Goal: Communication & Community: Answer question/provide support

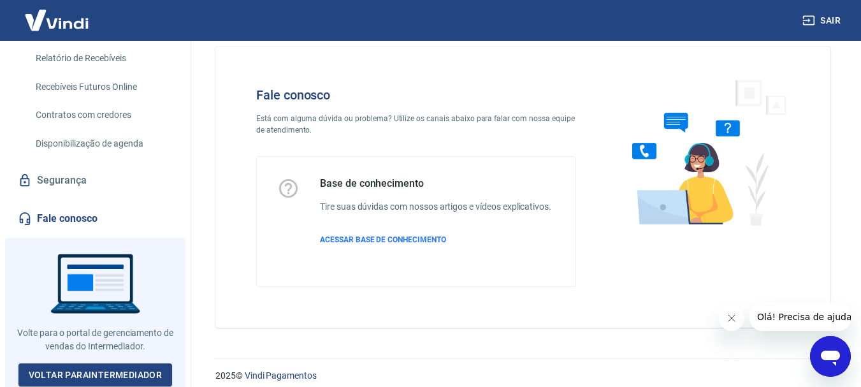
scroll to position [31, 0]
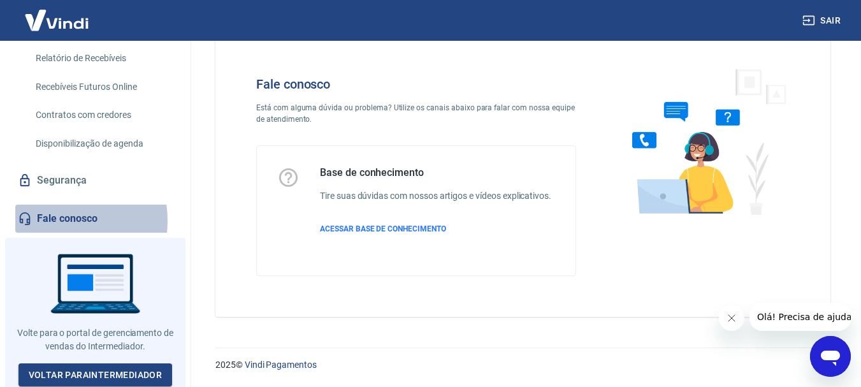
click at [60, 221] on link "Fale conosco" at bounding box center [95, 219] width 160 height 28
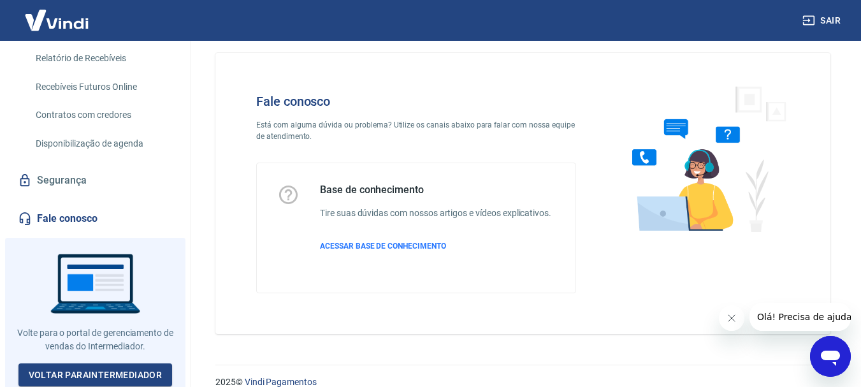
scroll to position [0, 0]
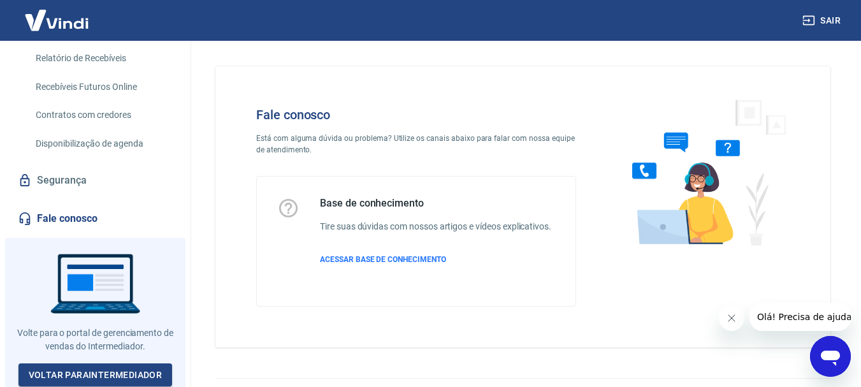
click at [834, 349] on icon "Abrir janela de mensagens" at bounding box center [830, 356] width 23 height 23
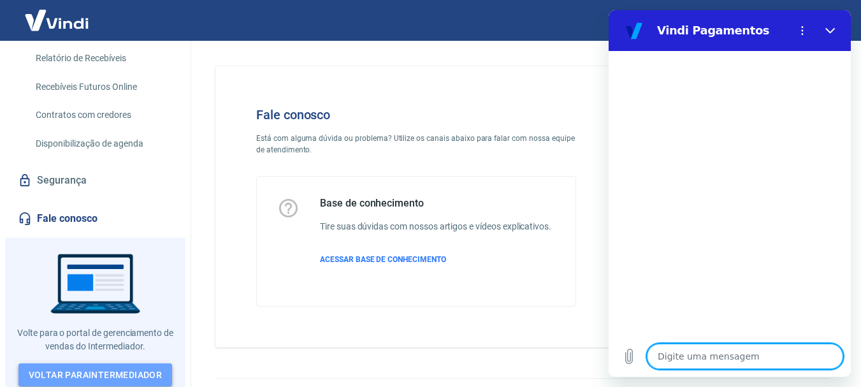
click at [81, 369] on link "Voltar para Intermediador" at bounding box center [95, 375] width 154 height 24
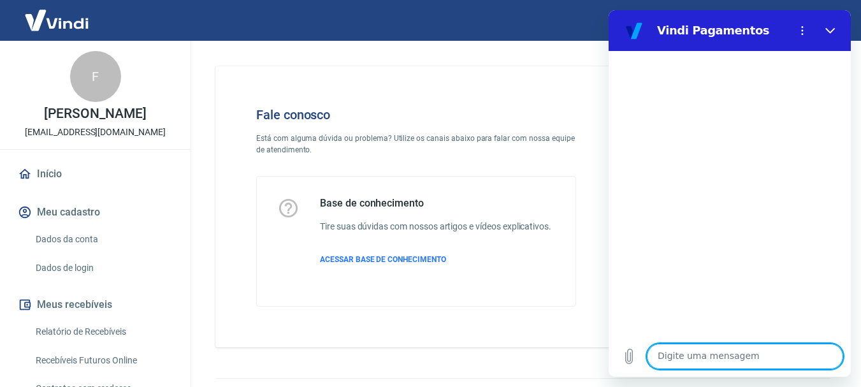
click at [704, 354] on textarea at bounding box center [745, 356] width 196 height 25
click at [801, 33] on icon "Menu de opções" at bounding box center [802, 30] width 10 height 10
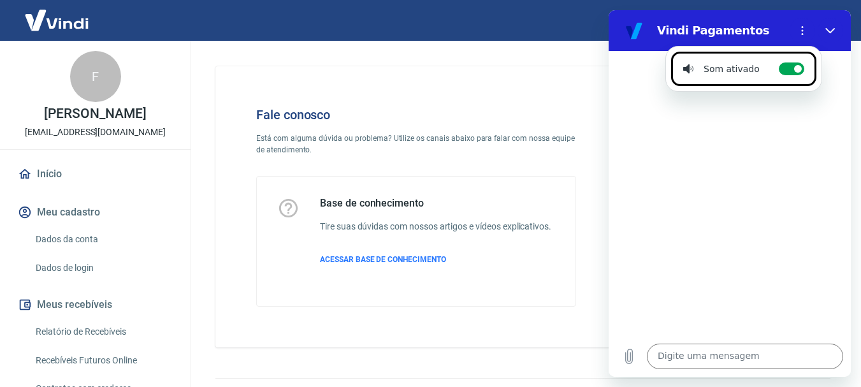
click at [757, 174] on div at bounding box center [730, 193] width 242 height 285
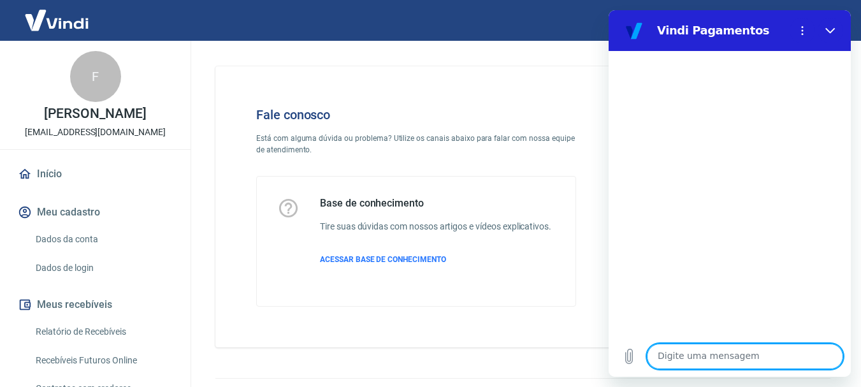
click at [699, 351] on textarea at bounding box center [745, 356] width 196 height 25
type textarea "bOA"
click at [696, 354] on textarea at bounding box center [745, 356] width 196 height 25
type textarea "b"
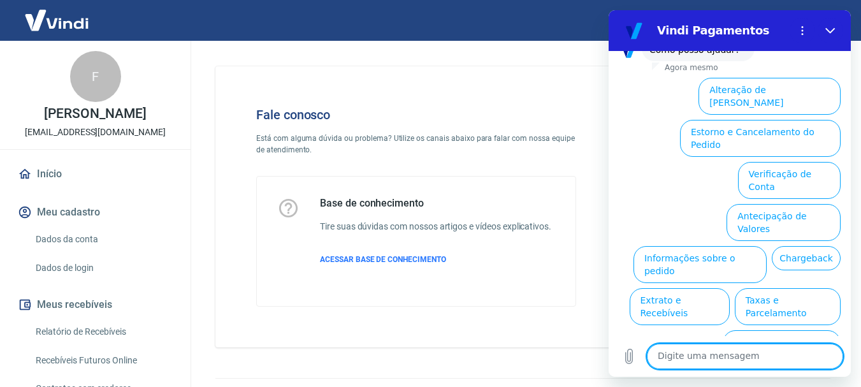
scroll to position [122, 0]
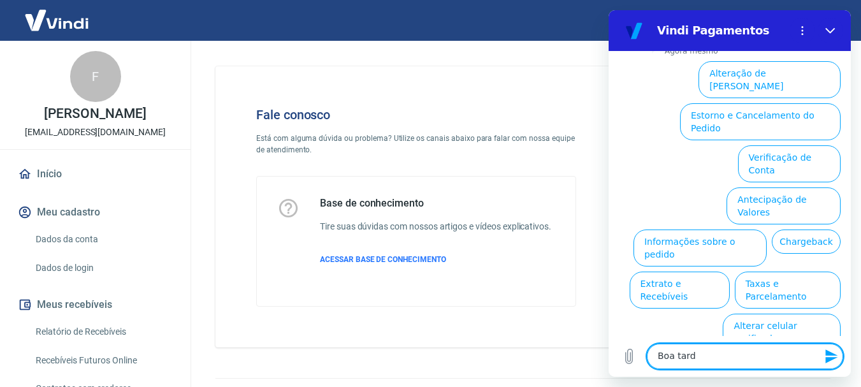
type textarea "Boa tarde"
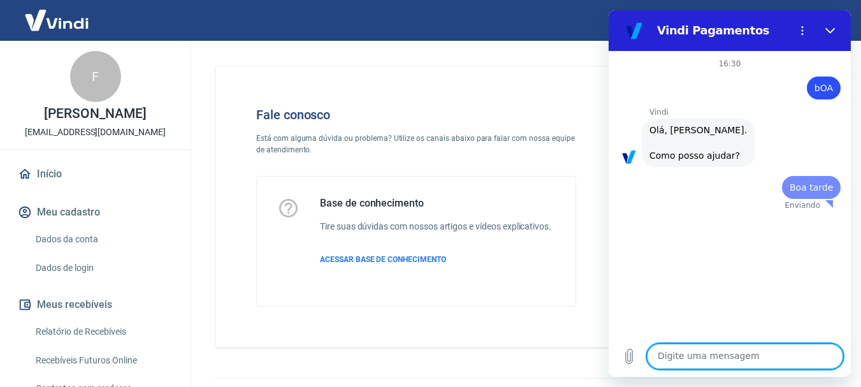
scroll to position [0, 0]
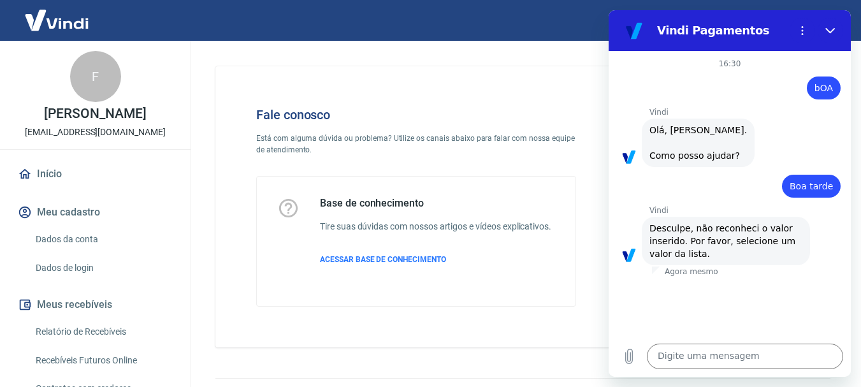
click at [690, 156] on span "Olá, [PERSON_NAME]. Como posso ajudar?" at bounding box center [698, 143] width 98 height 38
click at [689, 274] on p "Agora mesmo" at bounding box center [692, 271] width 54 height 10
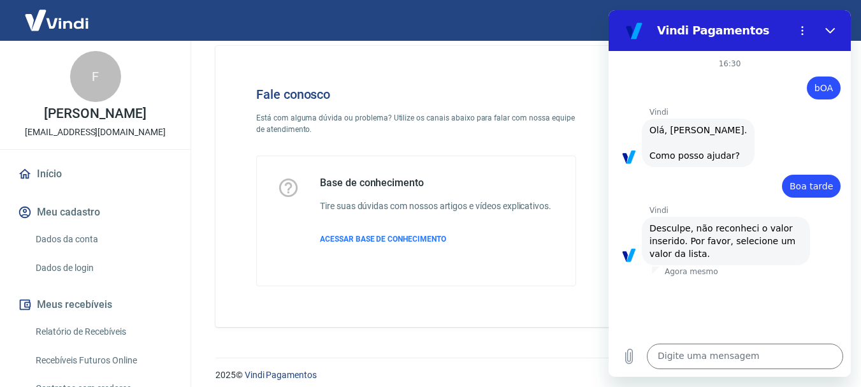
scroll to position [31, 0]
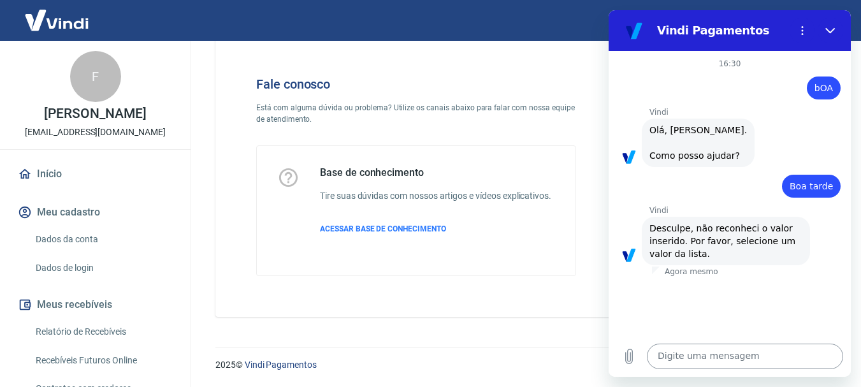
click at [688, 357] on textarea at bounding box center [745, 356] width 196 height 25
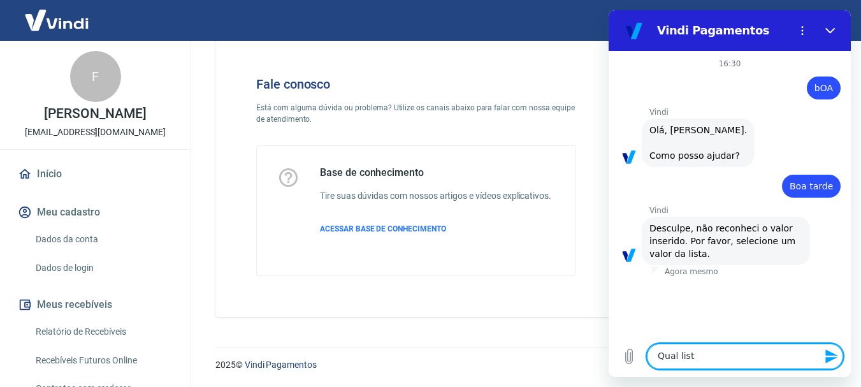
type textarea "Qual lista"
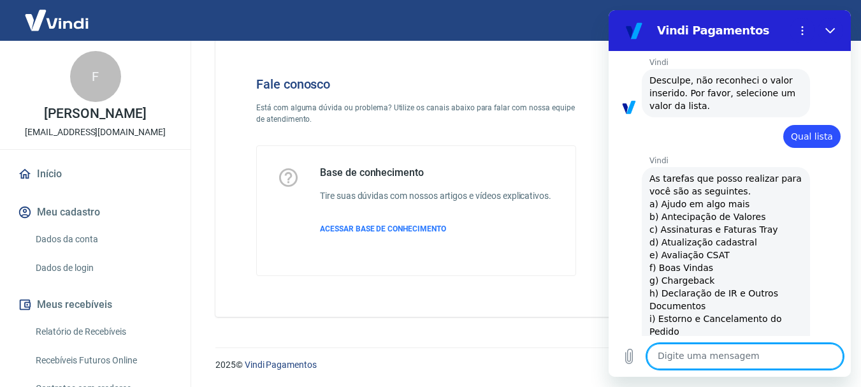
scroll to position [221, 0]
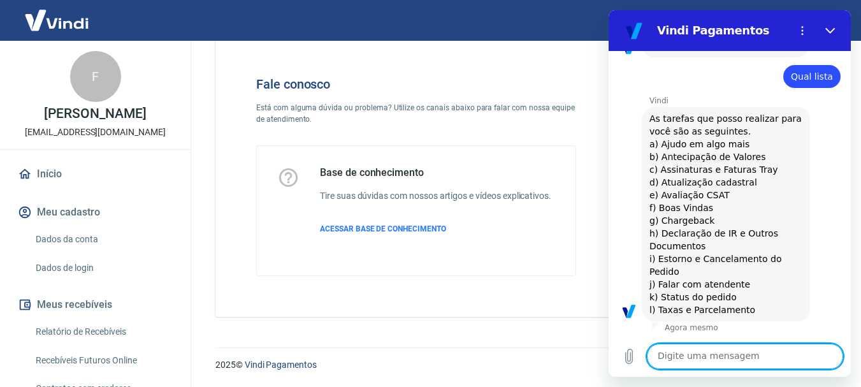
type textarea "k"
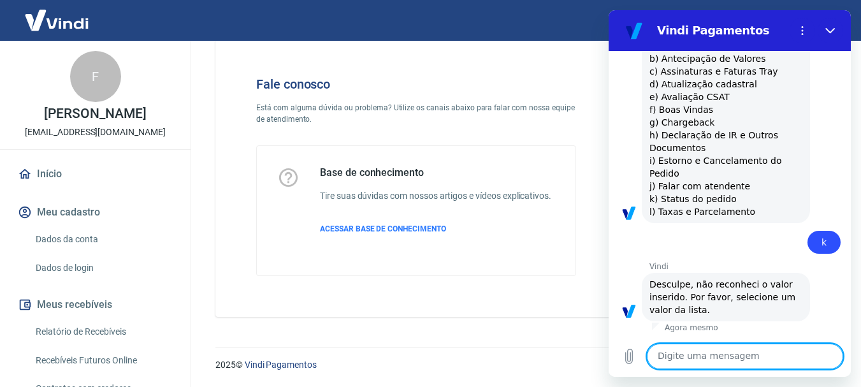
scroll to position [319, 0]
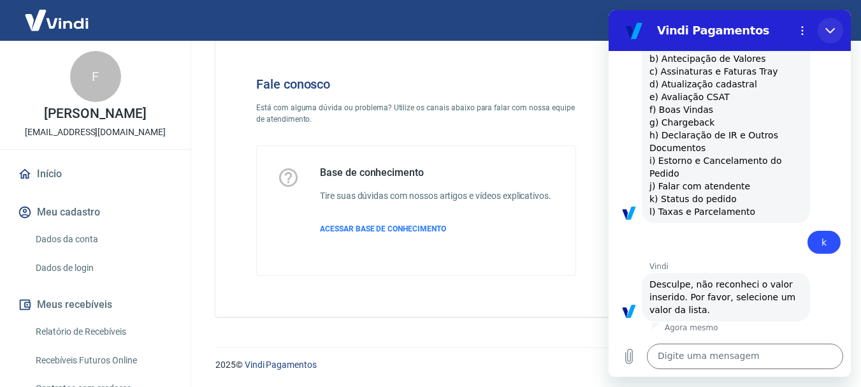
click at [832, 33] on icon "Fechar" at bounding box center [830, 30] width 10 height 10
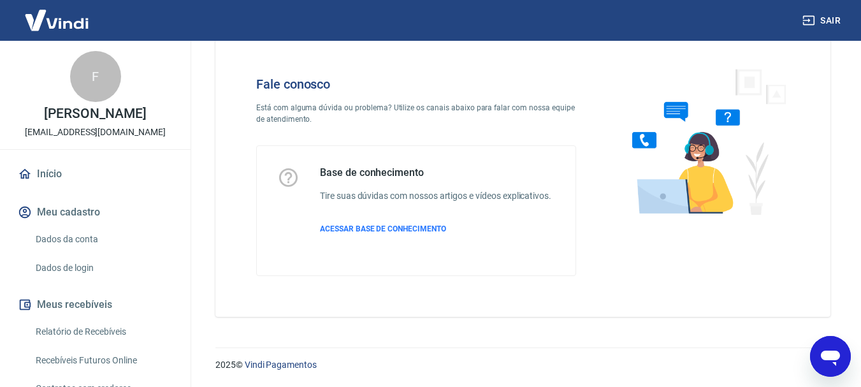
click at [832, 359] on icon "Abrir janela de mensagens" at bounding box center [830, 358] width 19 height 15
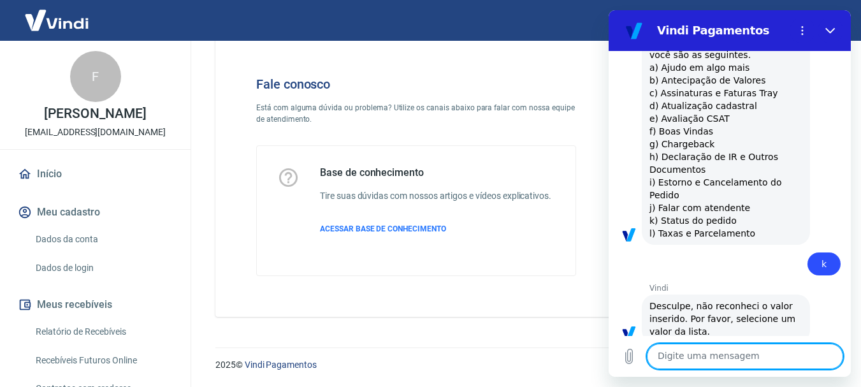
scroll to position [255, 0]
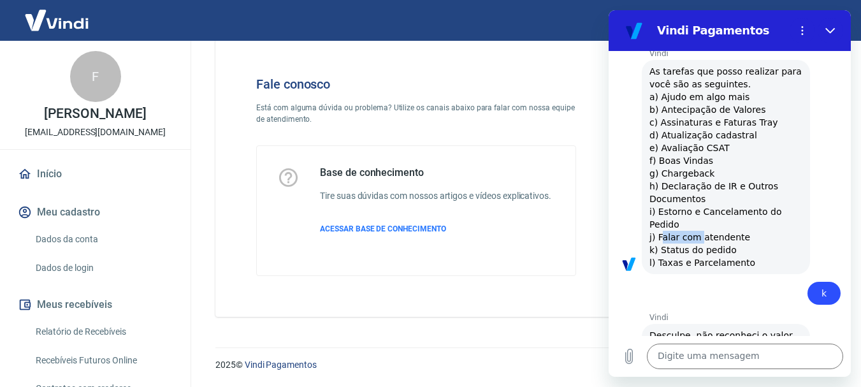
drag, startPoint x: 658, startPoint y: 250, endPoint x: 695, endPoint y: 250, distance: 37.0
click at [695, 250] on span "As tarefas que posso realizar para você são as seguintes. a) Ajudo em algo mais…" at bounding box center [725, 167] width 153 height 204
click at [735, 252] on span "As tarefas que posso realizar para você são as seguintes. a) Ajudo em algo mais…" at bounding box center [725, 167] width 153 height 204
drag, startPoint x: 739, startPoint y: 250, endPoint x: 660, endPoint y: 252, distance: 79.1
click at [660, 252] on span "As tarefas que posso realizar para você são as seguintes. a) Ajudo em algo mais…" at bounding box center [725, 167] width 153 height 204
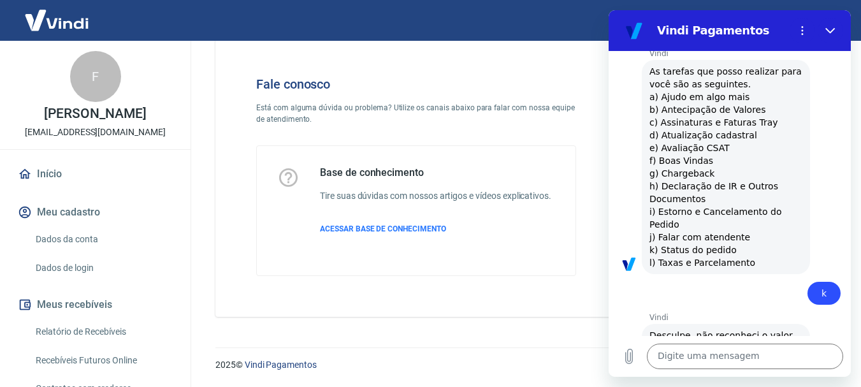
copy span "Falar com atendente"
click at [723, 363] on textarea at bounding box center [745, 356] width 196 height 25
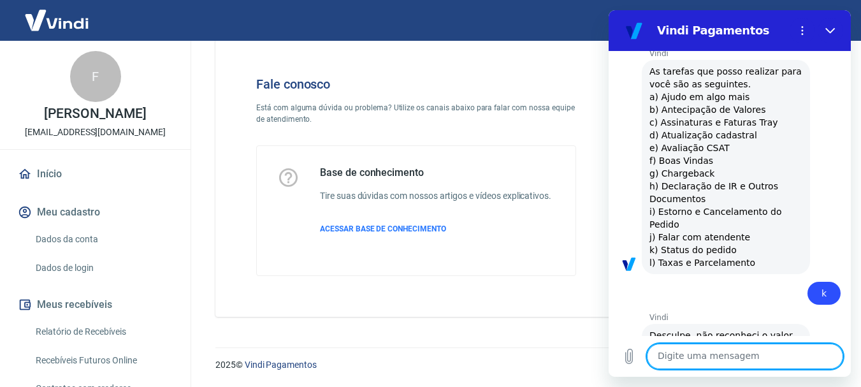
paste textarea "Falar com atendente"
type textarea "Falar com atendente"
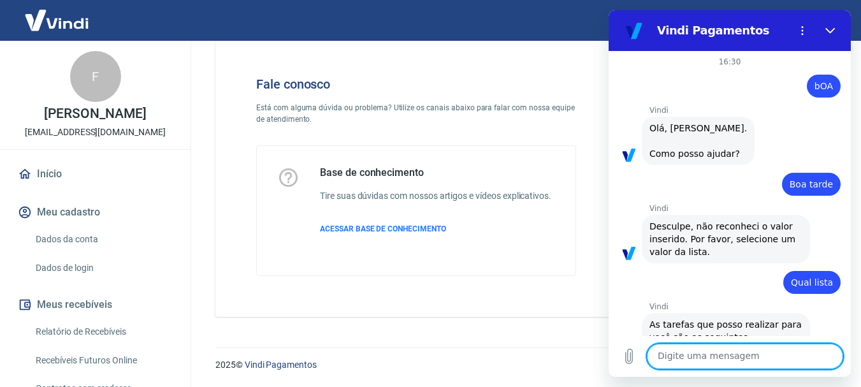
scroll to position [0, 0]
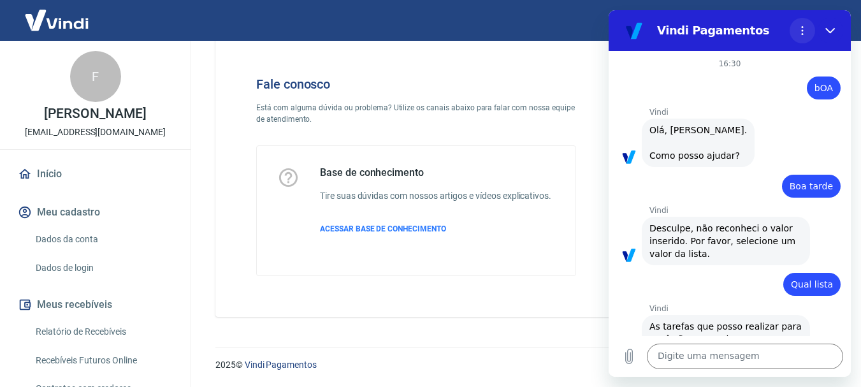
click at [803, 34] on circle "Menu de opções" at bounding box center [803, 34] width 2 height 2
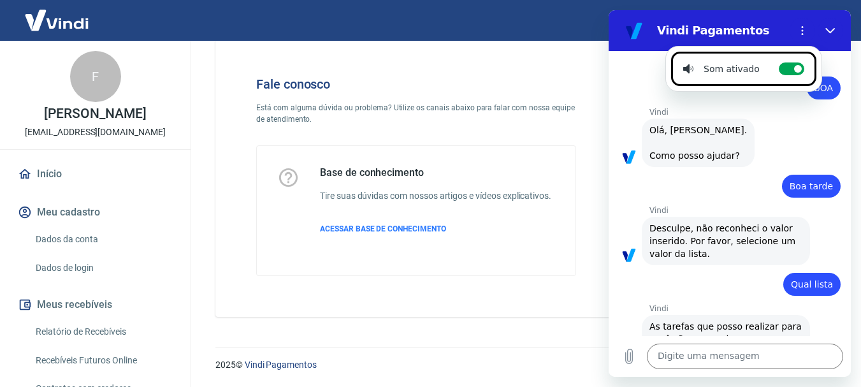
click at [747, 158] on span "Olá, Felipe Mangano da Silva Miranda. Como posso ajudar?" at bounding box center [698, 143] width 98 height 38
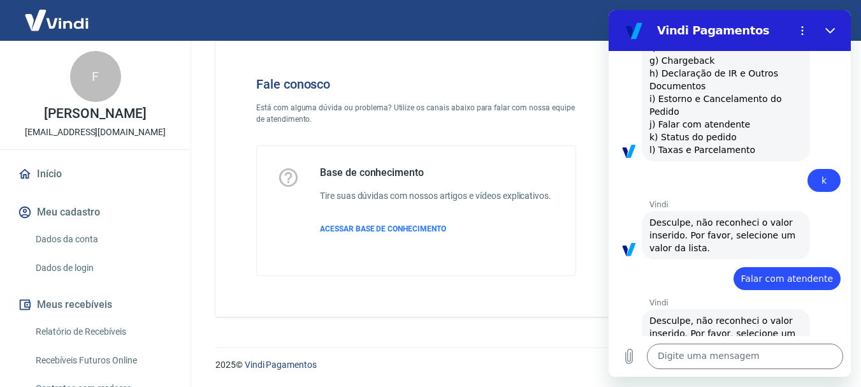
scroll to position [417, 0]
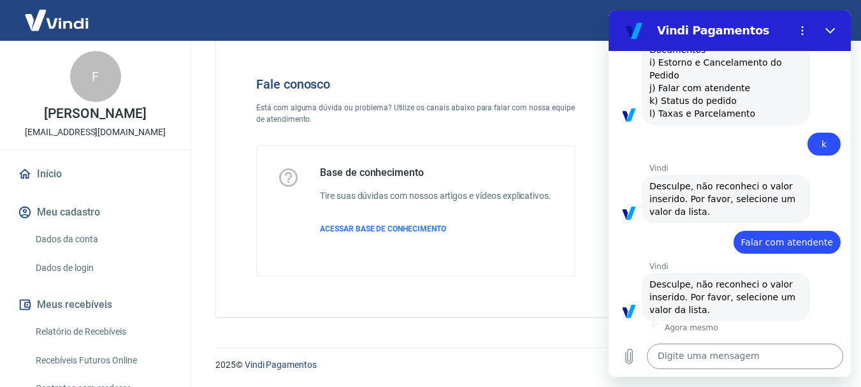
click at [712, 363] on textarea at bounding box center [745, 356] width 196 height 25
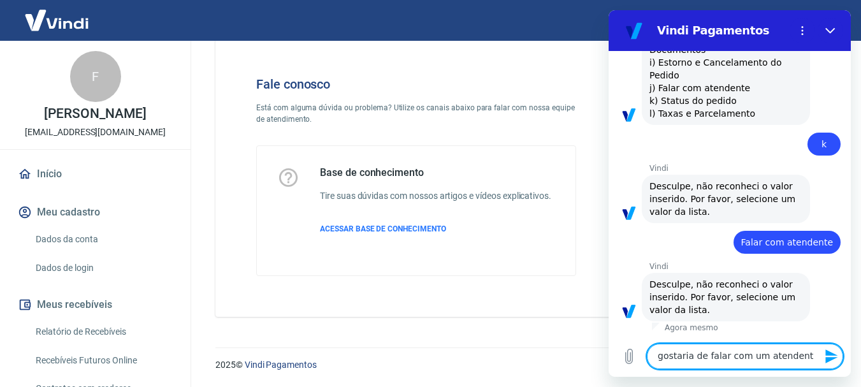
type textarea "gostaria de falar com um atendente"
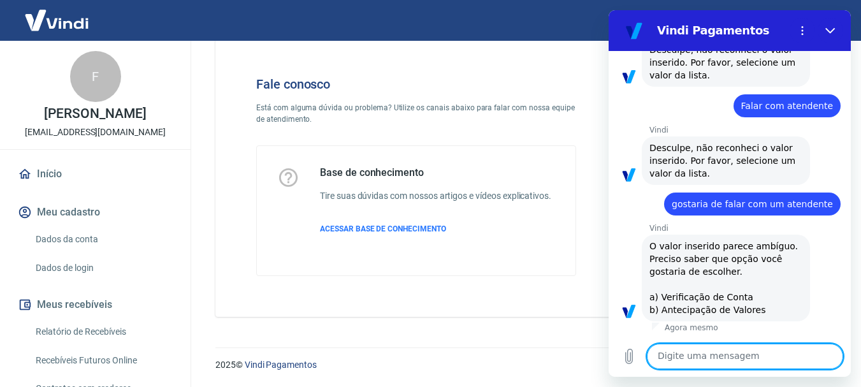
scroll to position [553, 0]
type textarea "gostaria de falar com um atendente"
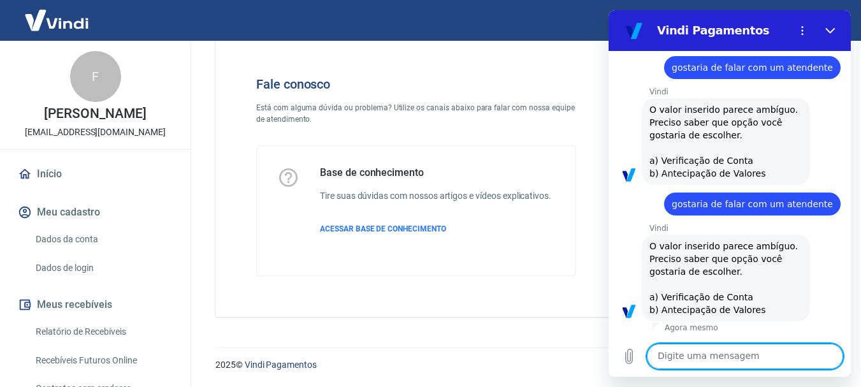
scroll to position [690, 0]
type textarea "a"
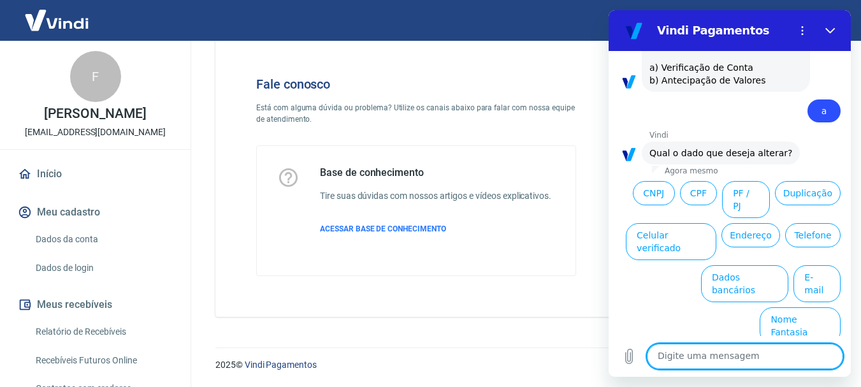
scroll to position [909, 0]
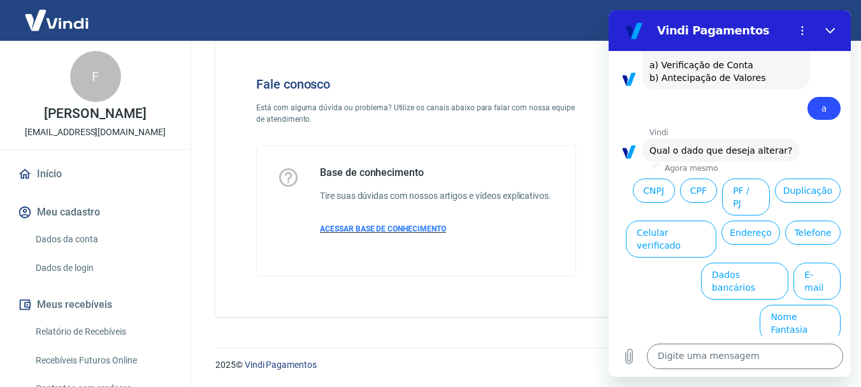
click at [415, 227] on span "ACESSAR BASE DE CONHECIMENTO" at bounding box center [383, 228] width 126 height 9
click at [778, 356] on textarea at bounding box center [745, 356] width 196 height 25
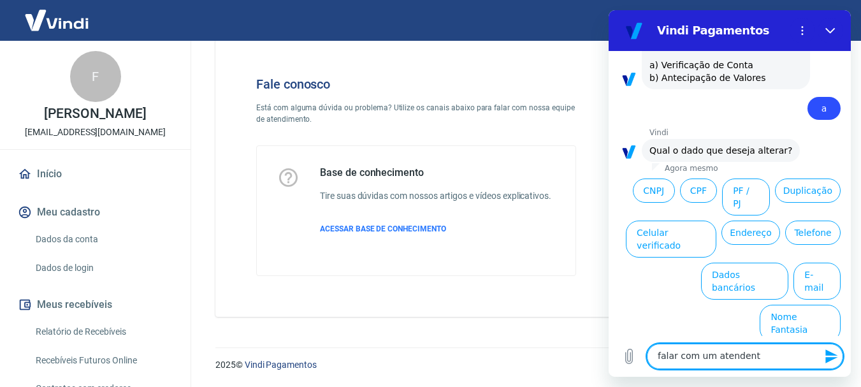
type textarea "falar com um atendente"
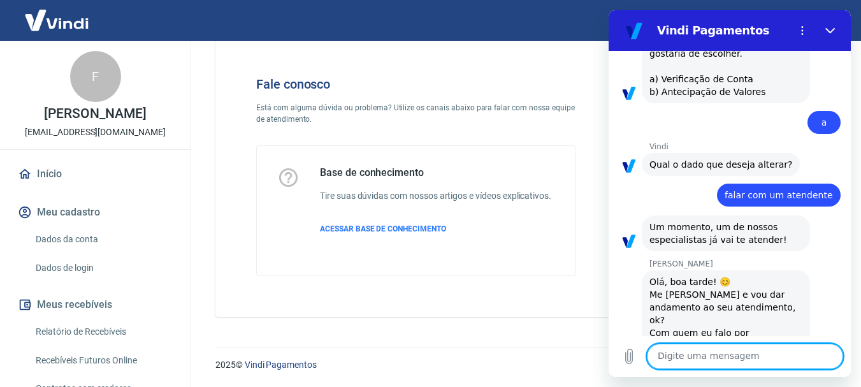
scroll to position [930, 0]
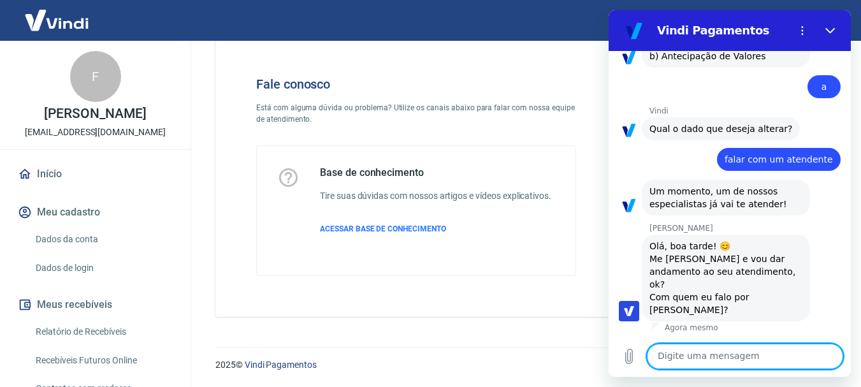
click at [725, 354] on textarea at bounding box center [745, 356] width 196 height 25
type textarea "Boa tarde Andrezza"
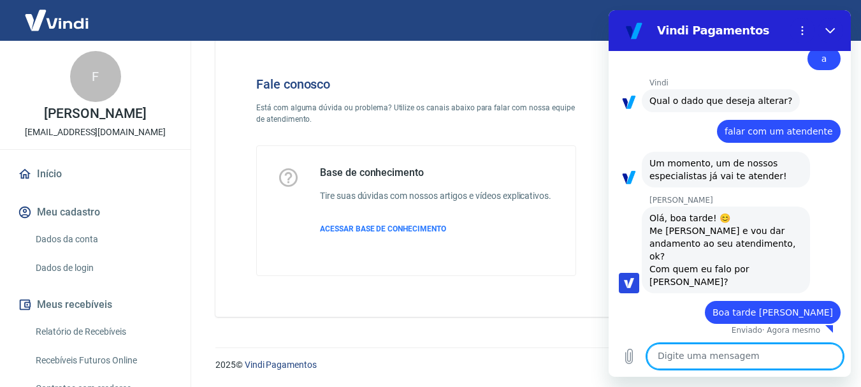
scroll to position [961, 0]
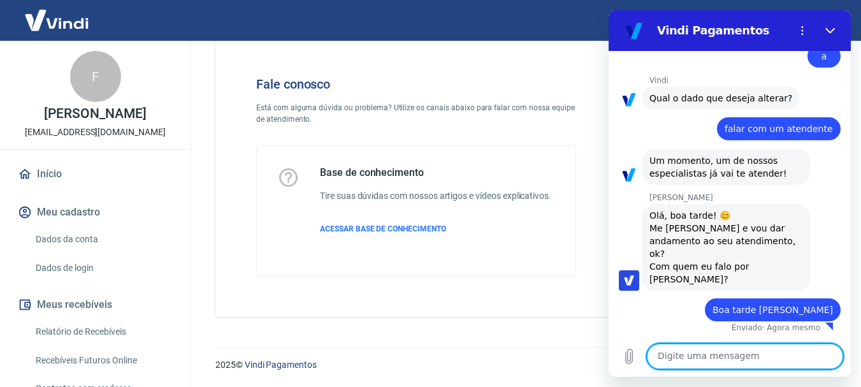
type textarea "m"
type textarea "Meu nome é Felipe"
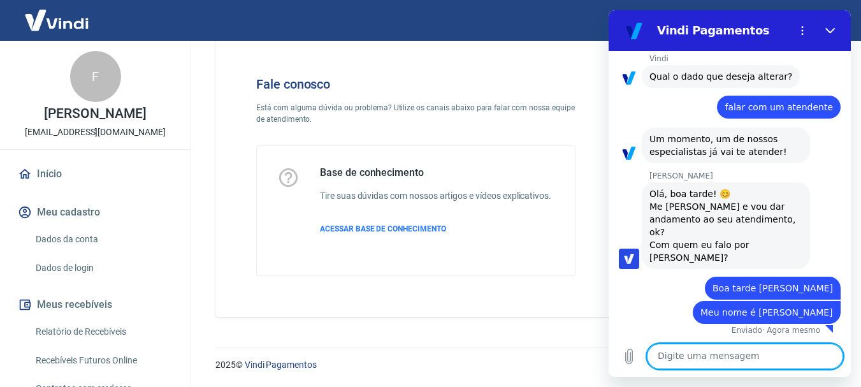
scroll to position [985, 0]
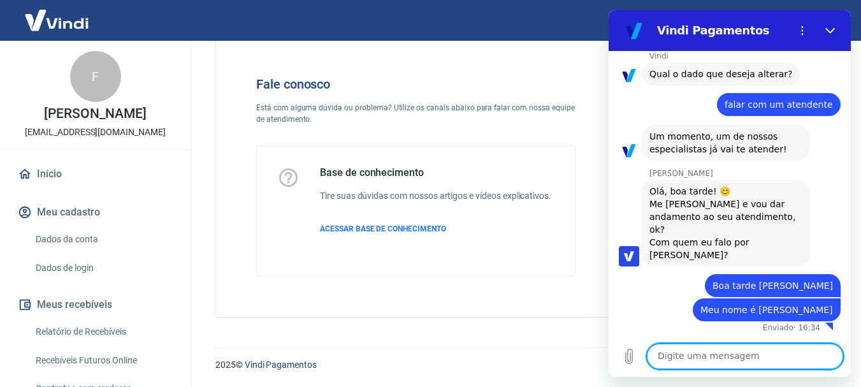
click at [746, 349] on textarea at bounding box center [745, 356] width 196 height 25
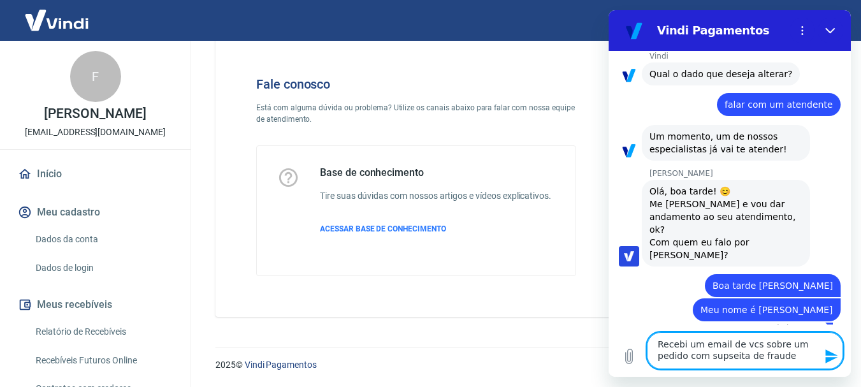
click at [719, 358] on textarea "Recebi um email de vcs sobre um pedido com supseita de fraude" at bounding box center [745, 350] width 196 height 37
type textarea "Recebi um email de vcs sobre um pedido com suspeita de fraude"
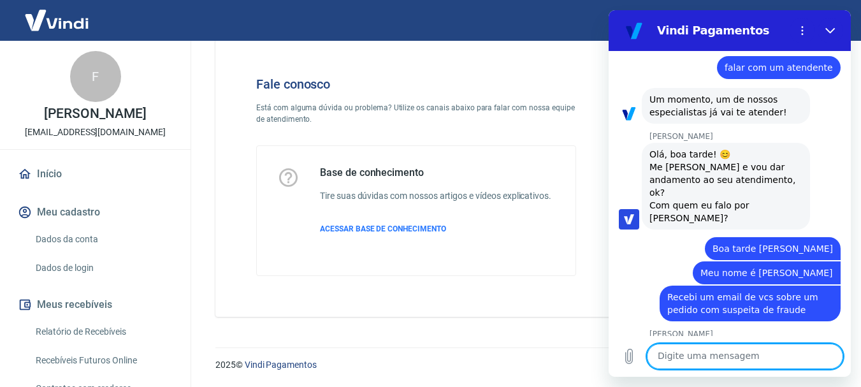
scroll to position [1046, 0]
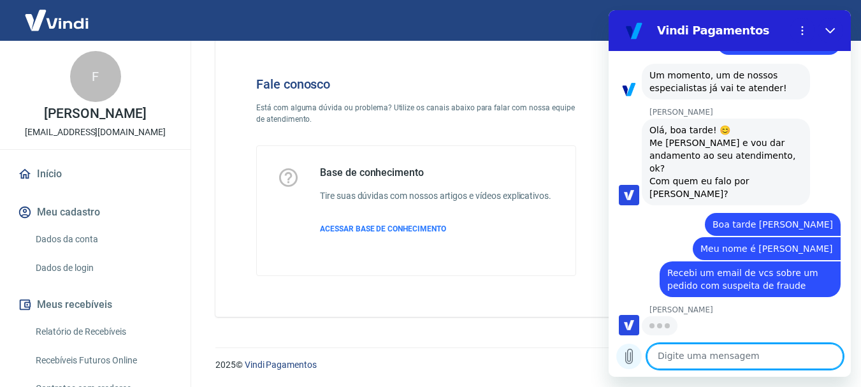
click at [629, 359] on icon "Carregar arquivo" at bounding box center [628, 356] width 15 height 15
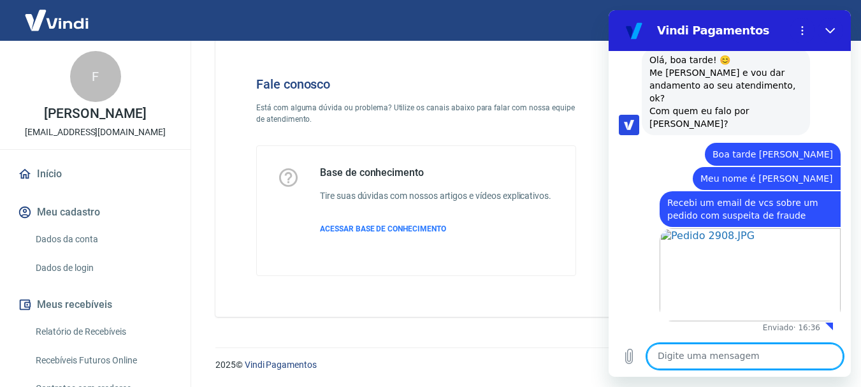
scroll to position [1117, 0]
click at [740, 364] on textarea at bounding box center [745, 356] width 196 height 25
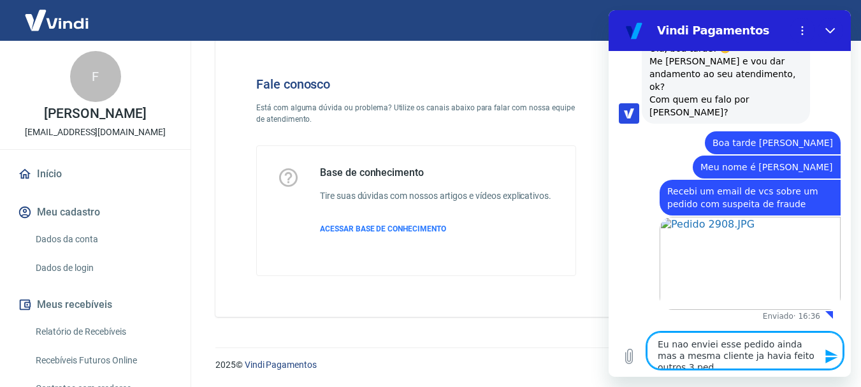
scroll to position [1140, 0]
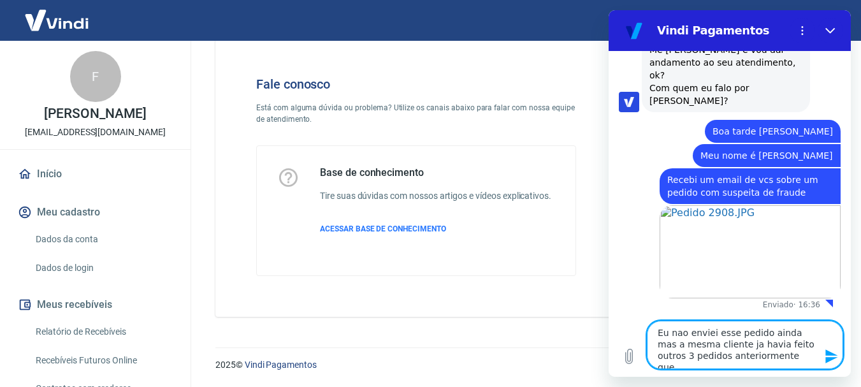
drag, startPoint x: 750, startPoint y: 358, endPoint x: 777, endPoint y: 359, distance: 26.8
click at [777, 359] on textarea "Eu nao enviei esse pedido ainda mas a mesma cliente ja havia feito outros 3 ped…" at bounding box center [745, 345] width 196 height 48
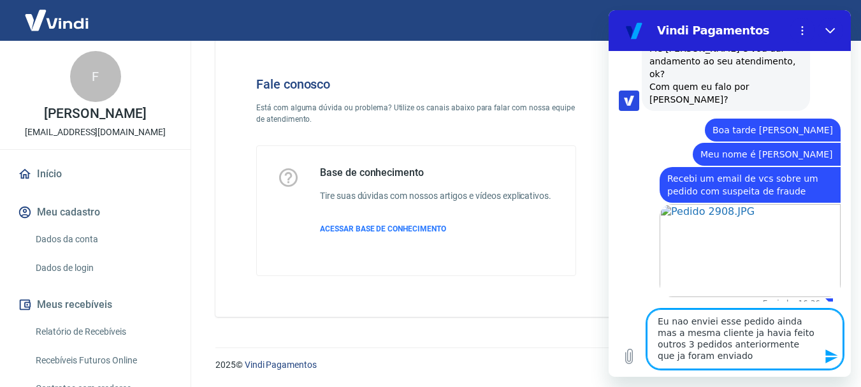
type textarea "Eu nao enviei esse pedido ainda mas a mesma cliente ja havia feito outros 3 ped…"
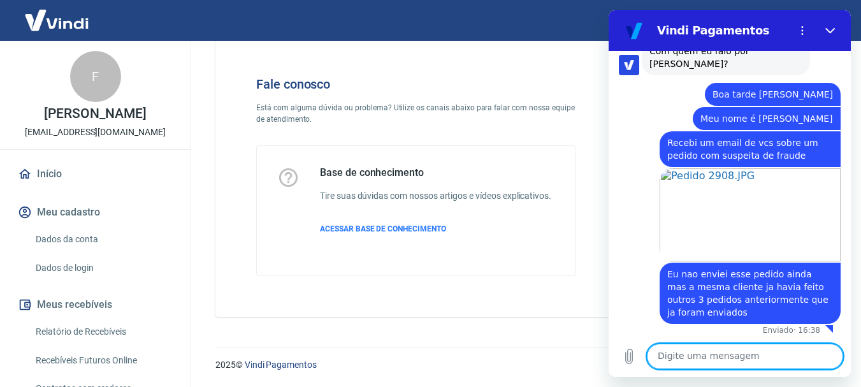
scroll to position [1179, 0]
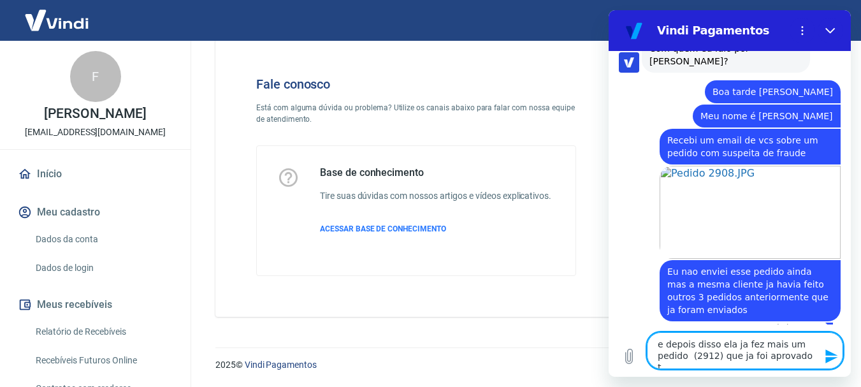
type textarea "e depois disso ela ja fez mais um pedido (2912) que ja foi aprovado tb"
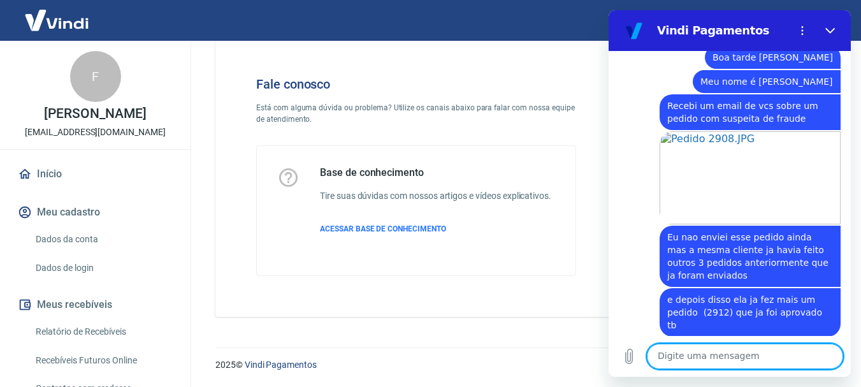
scroll to position [1216, 0]
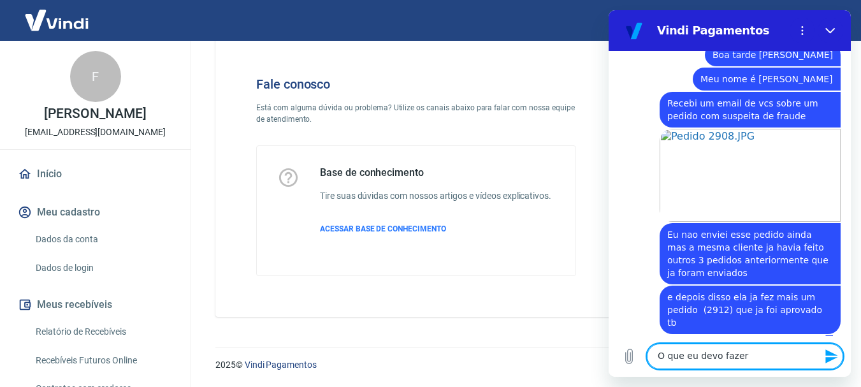
type textarea "O que eu devo fazer?"
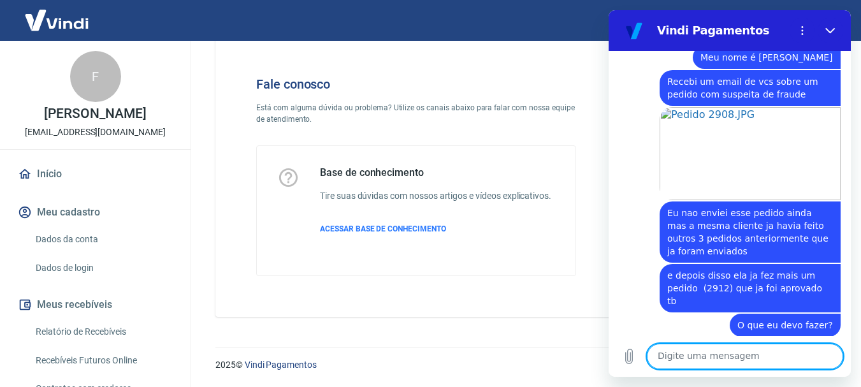
scroll to position [1240, 0]
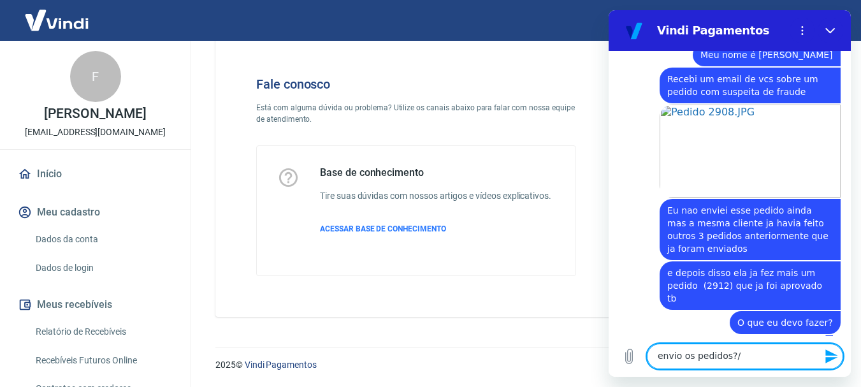
type textarea "envio os pedidos?"
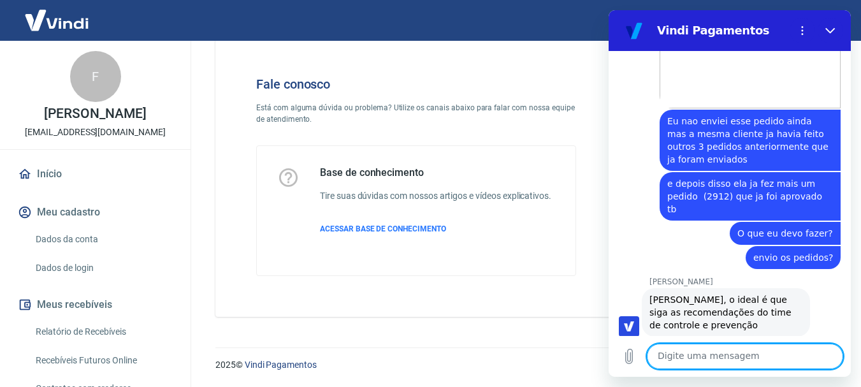
scroll to position [1332, 0]
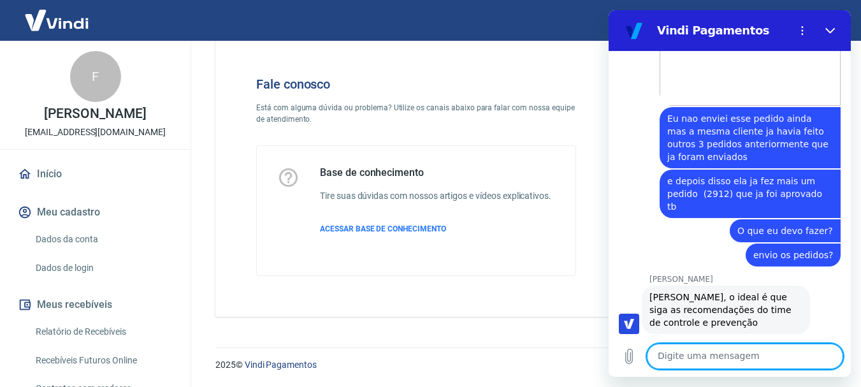
click at [715, 363] on textarea at bounding box center [745, 356] width 196 height 25
type textarea "m"
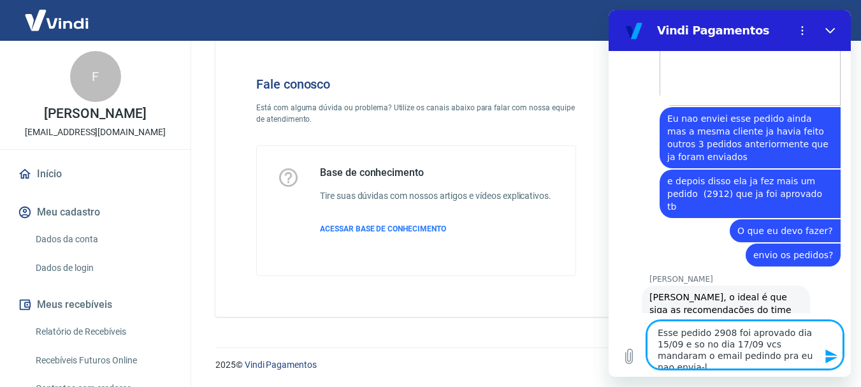
type textarea "Esse pedido 2908 foi aprovado dia 15/09 e so no dia 17/09 vcs mandaram o email …"
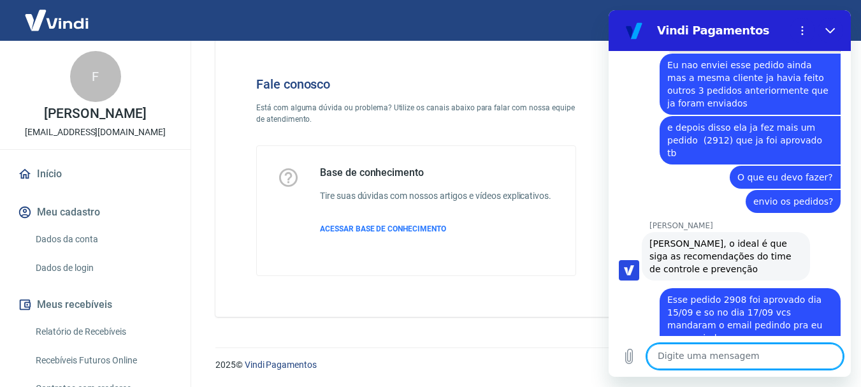
scroll to position [1388, 0]
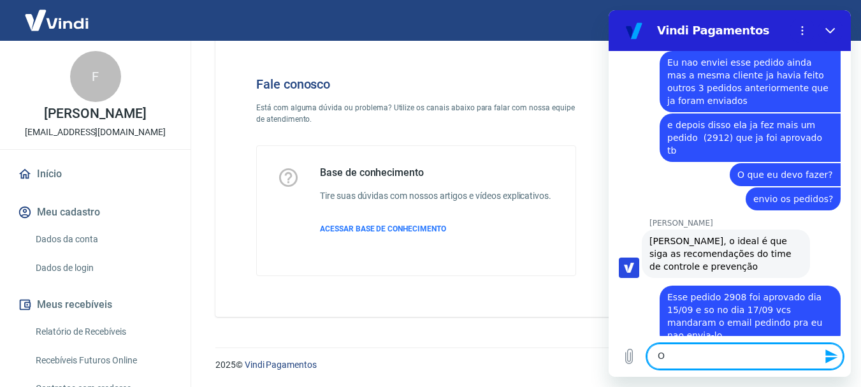
type textarea "O"
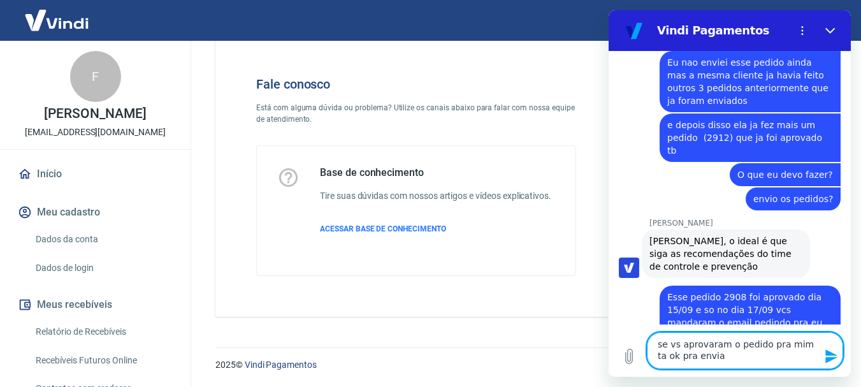
type textarea "se vs aprovaram o pedido pra mim ta ok pra enviar"
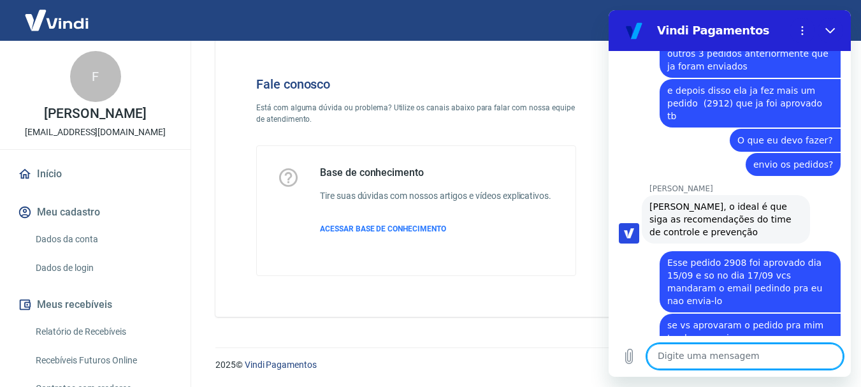
scroll to position [1425, 0]
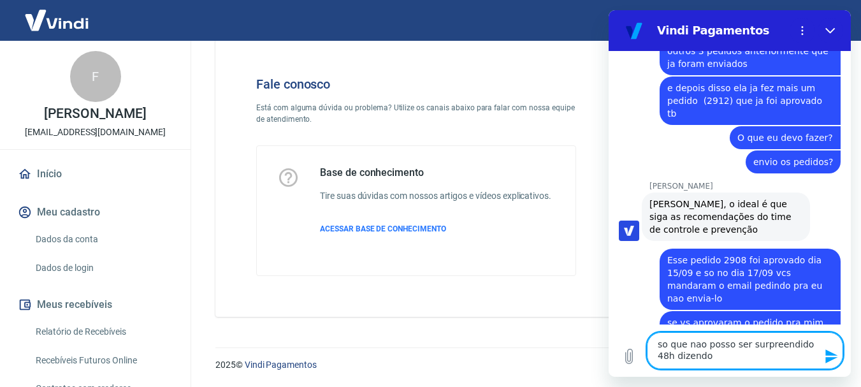
click at [814, 346] on textarea "so que nao posso ser surpreendido 48h dizendo" at bounding box center [745, 350] width 196 height 37
drag, startPoint x: 740, startPoint y: 358, endPoint x: 809, endPoint y: 359, distance: 69.5
click at [809, 359] on textarea "so que nao posso ser surpreendido 48h depois que o pedido dizendo" at bounding box center [745, 350] width 196 height 37
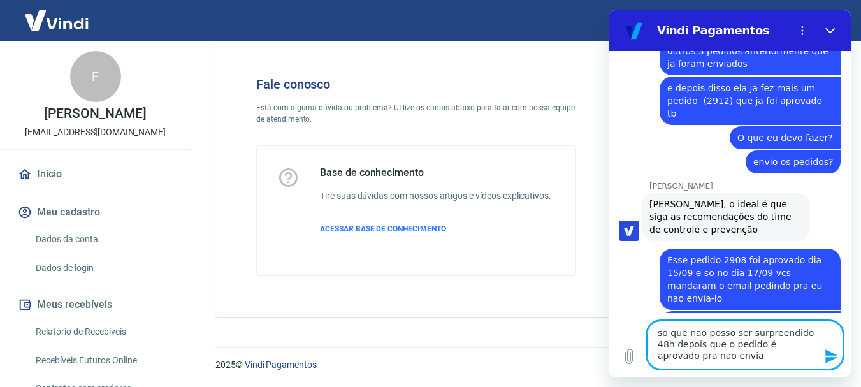
type textarea "so que nao posso ser surpreendido 48h depois que o pedido é aprovado pra nao en…"
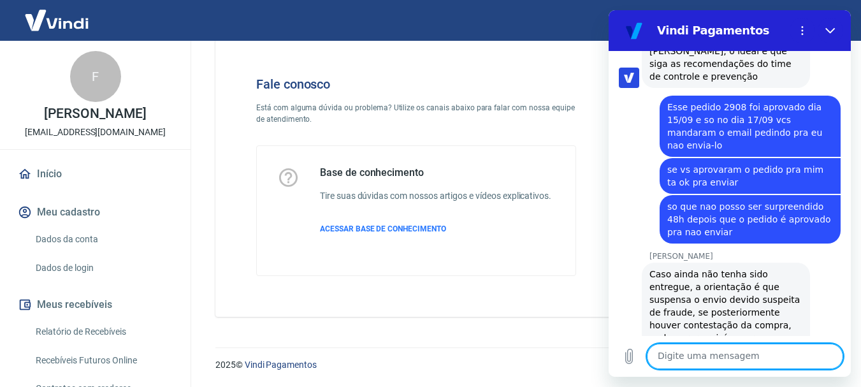
scroll to position [1581, 0]
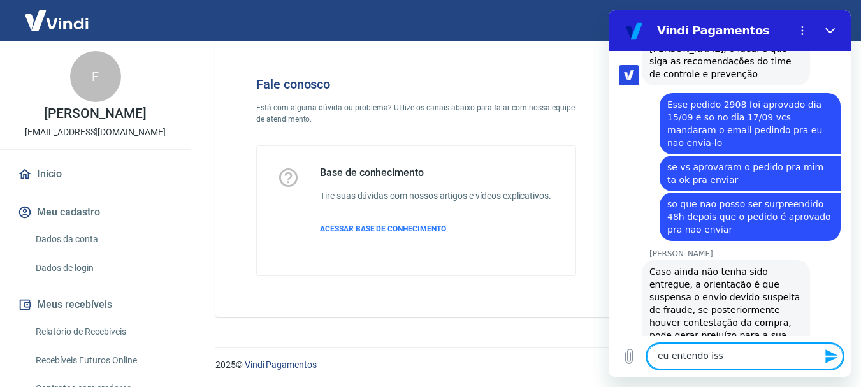
type textarea "eu entendo isso"
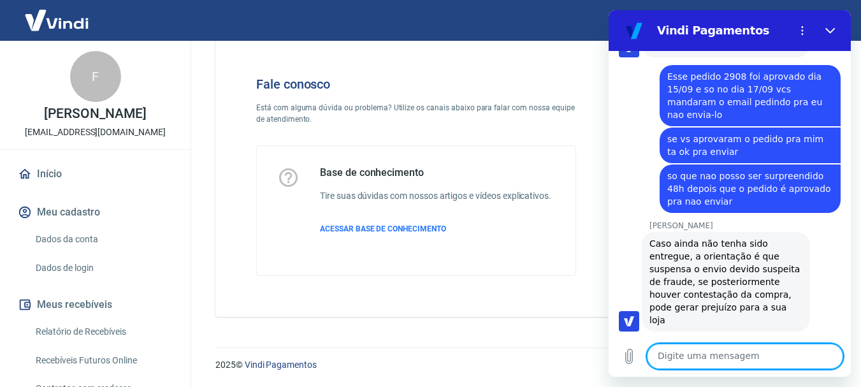
scroll to position [1611, 0]
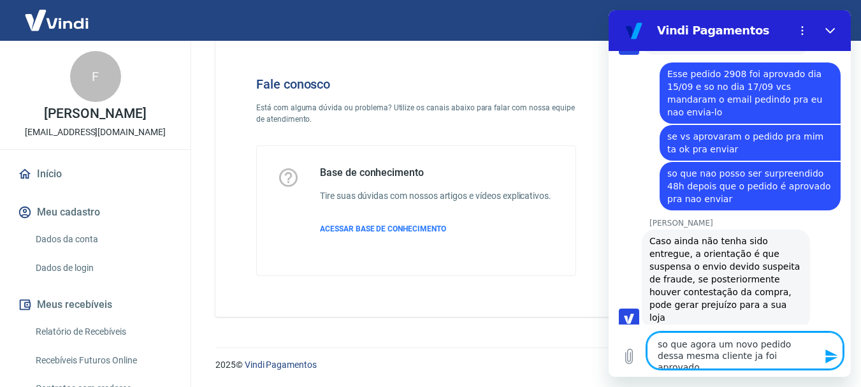
type textarea "so que agora um novo pedido dessa mesma cliente ja foi aprovado"
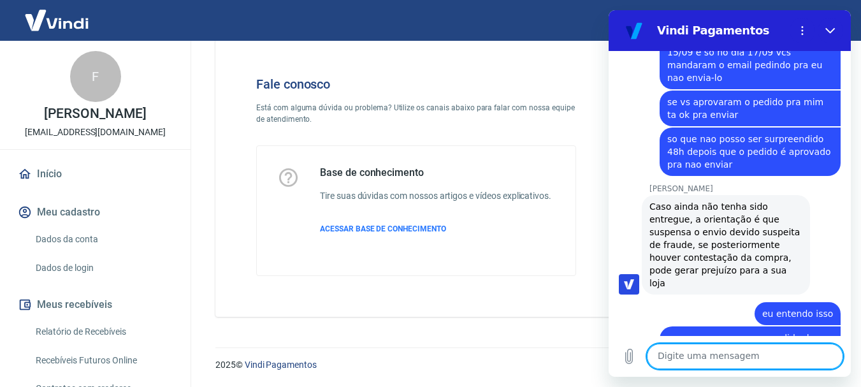
scroll to position [1648, 0]
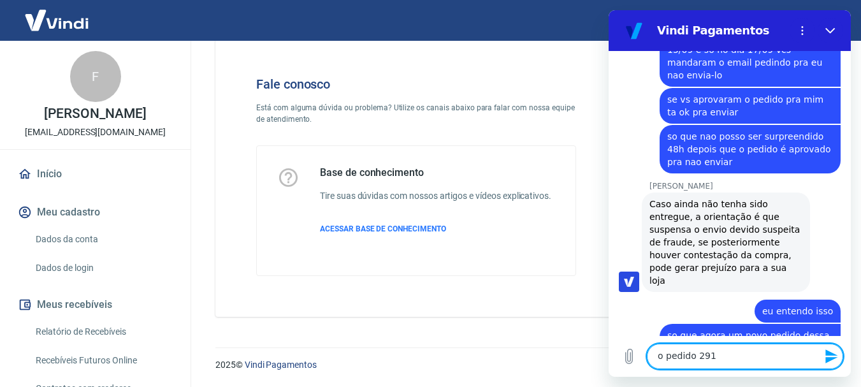
type textarea "o pedido 2912"
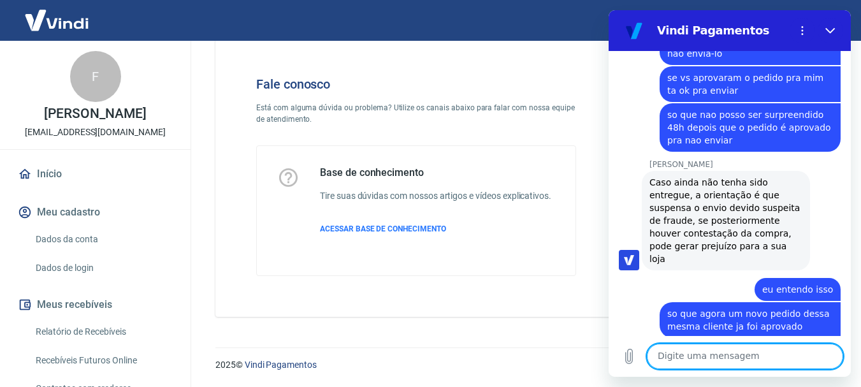
scroll to position [1672, 0]
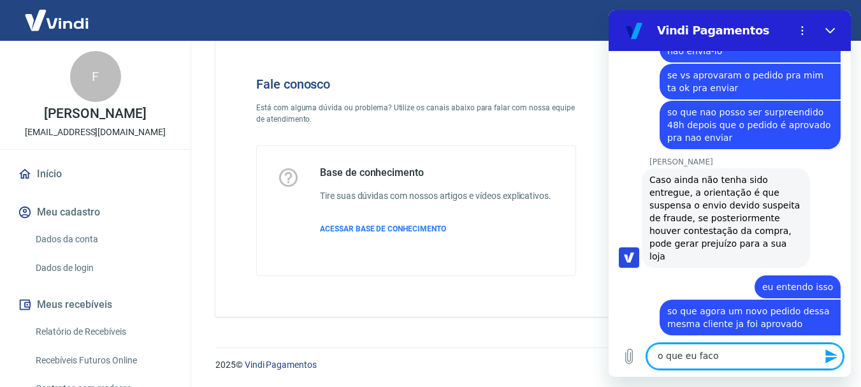
type textarea "o que eu faco?"
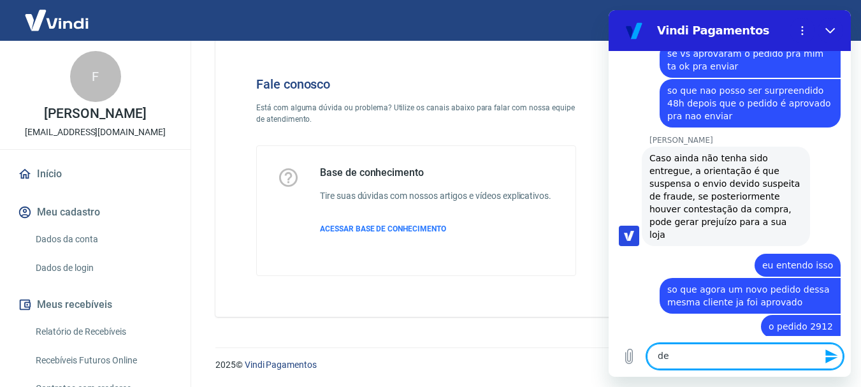
scroll to position [1697, 0]
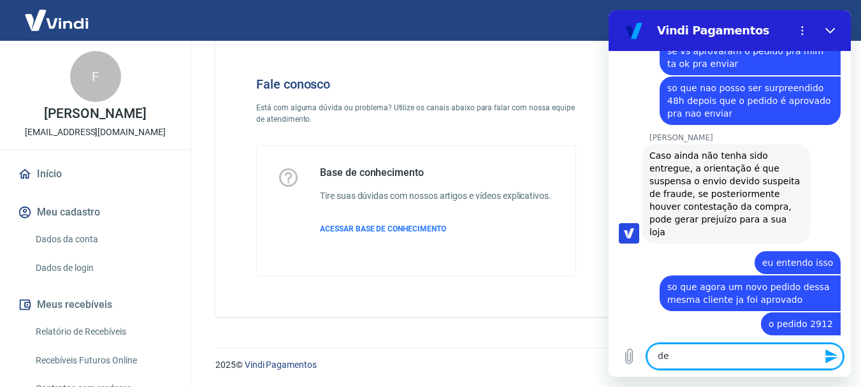
type textarea "d"
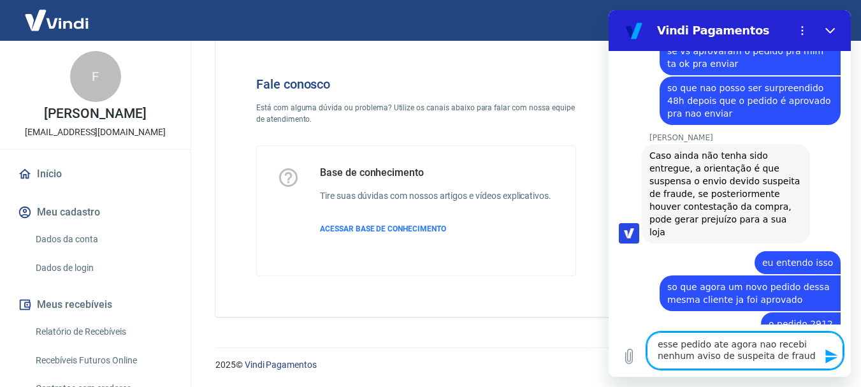
type textarea "esse pedido ate agora nao recebi nenhum aviso de suspeita de fraude"
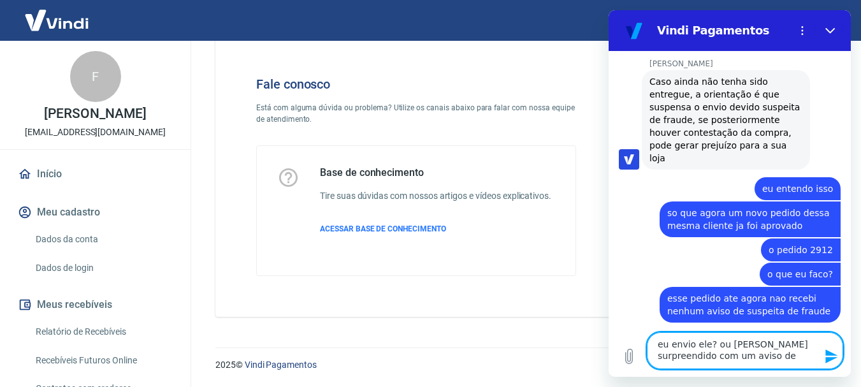
scroll to position [1769, 0]
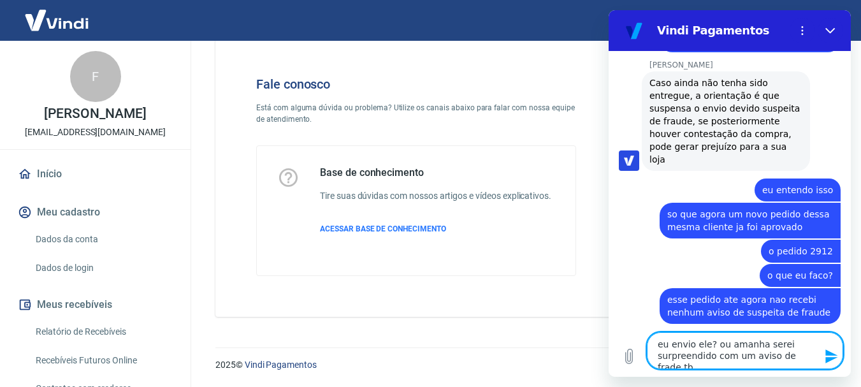
type textarea "eu envio ele? ou amanha serei surpreendido com um aviso de frade tb?"
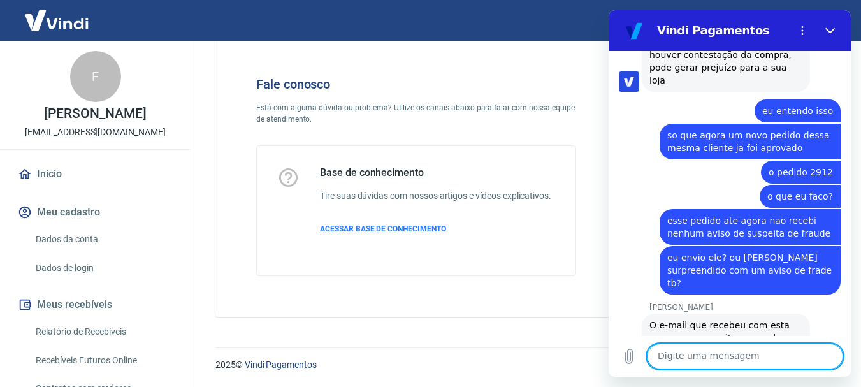
scroll to position [1851, 0]
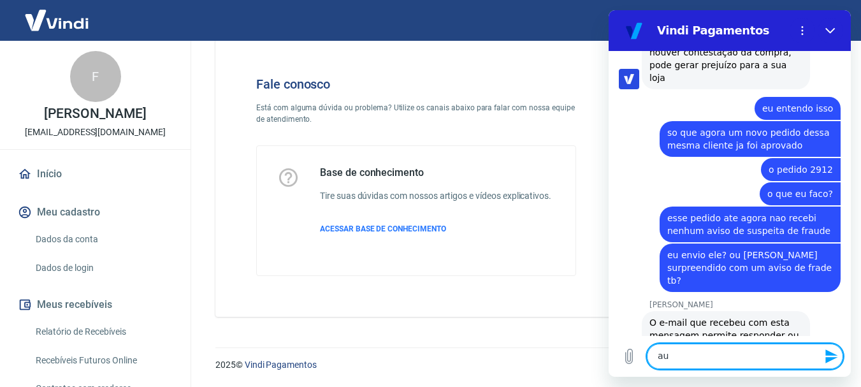
type textarea "a"
type textarea "ele e automatico"
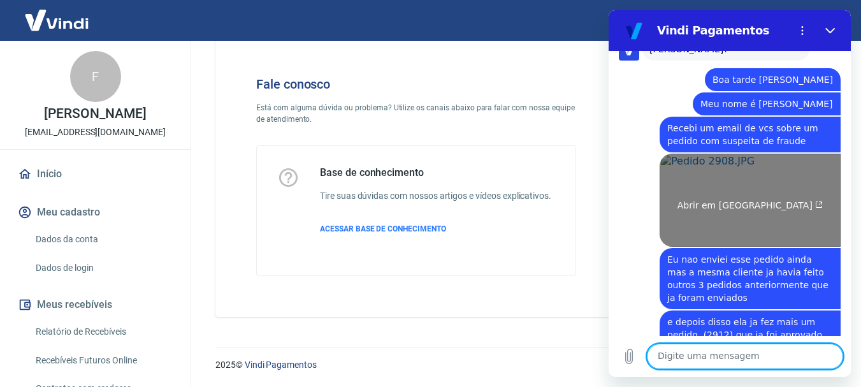
scroll to position [1180, 0]
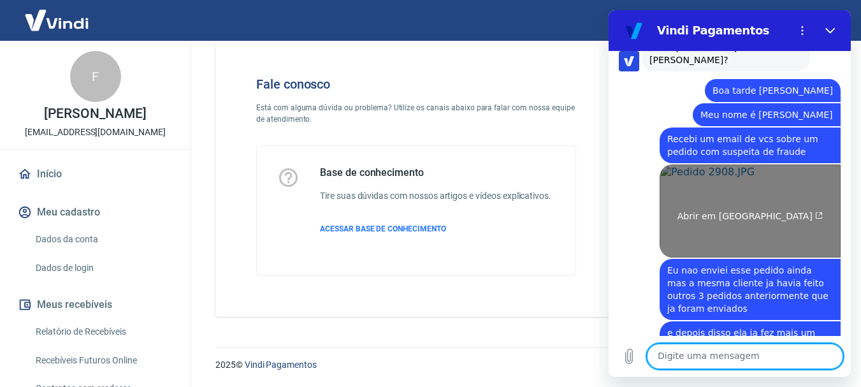
click at [715, 192] on link "Abrir em nova aba" at bounding box center [750, 210] width 181 height 93
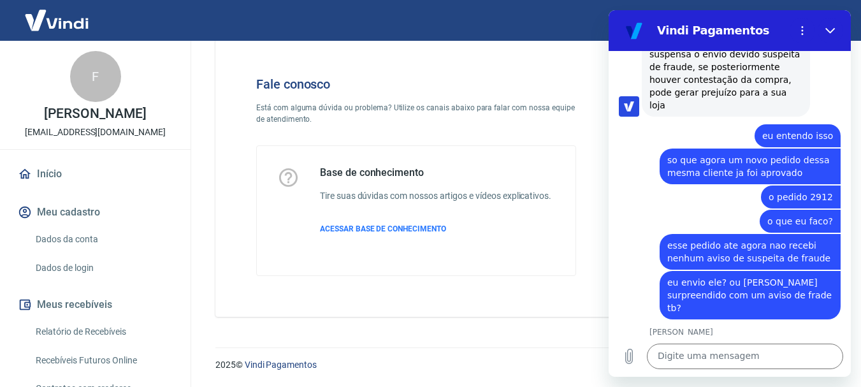
scroll to position [1881, 0]
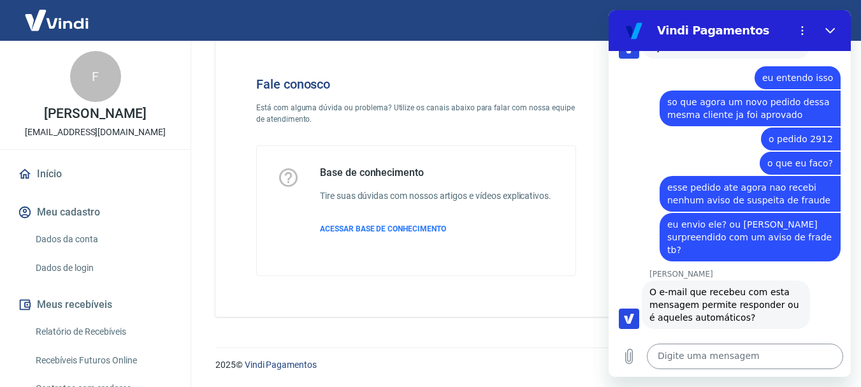
click at [706, 366] on textarea at bounding box center [745, 356] width 196 height 25
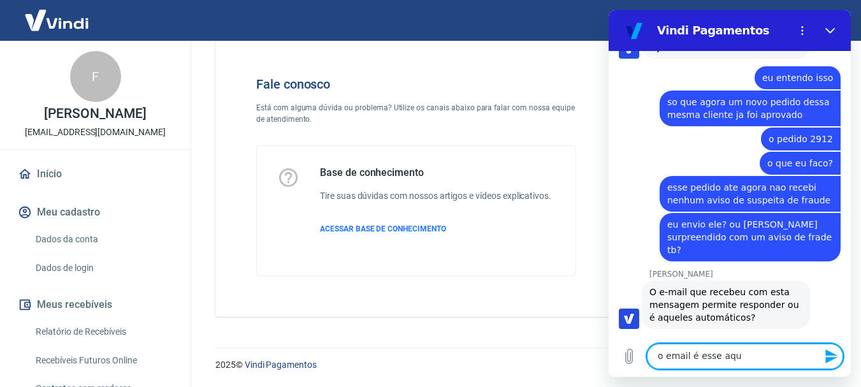
type textarea "o email é esse aqui"
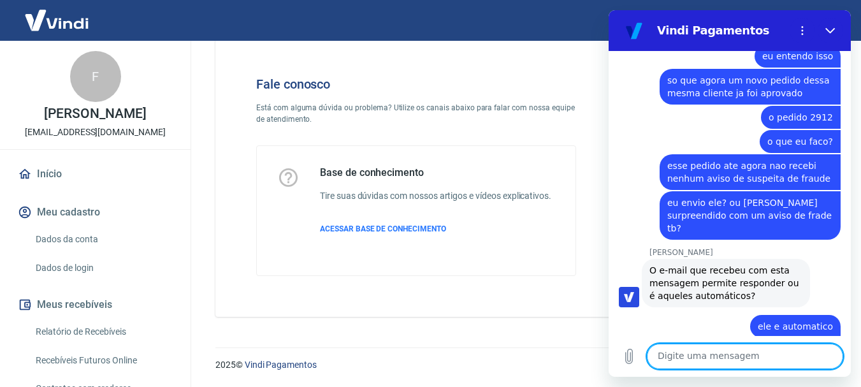
scroll to position [1906, 0]
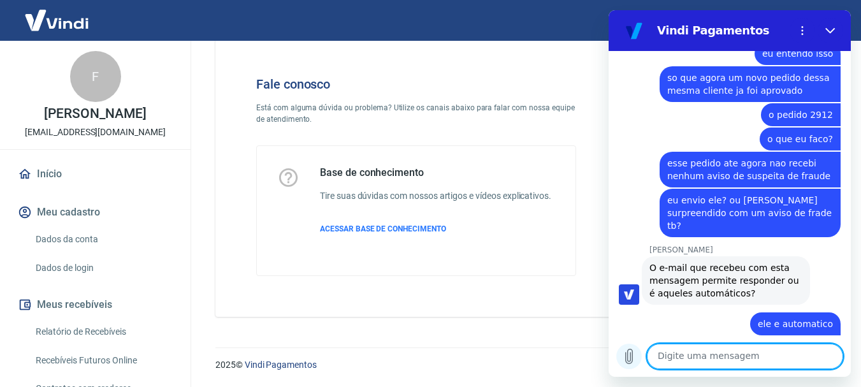
click at [630, 361] on icon "Carregar arquivo" at bounding box center [629, 356] width 7 height 15
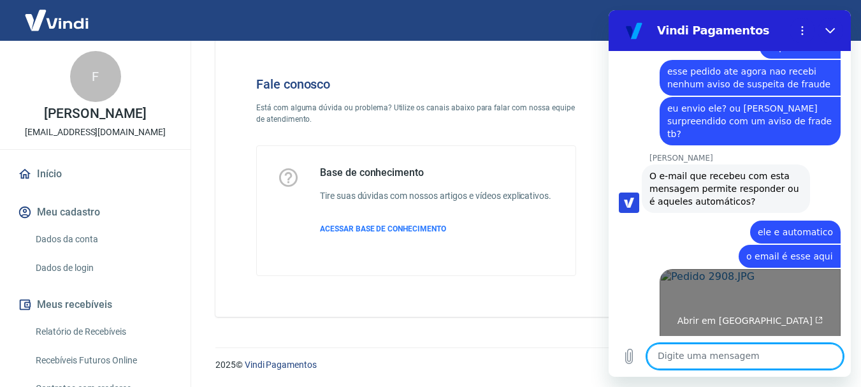
scroll to position [2000, 0]
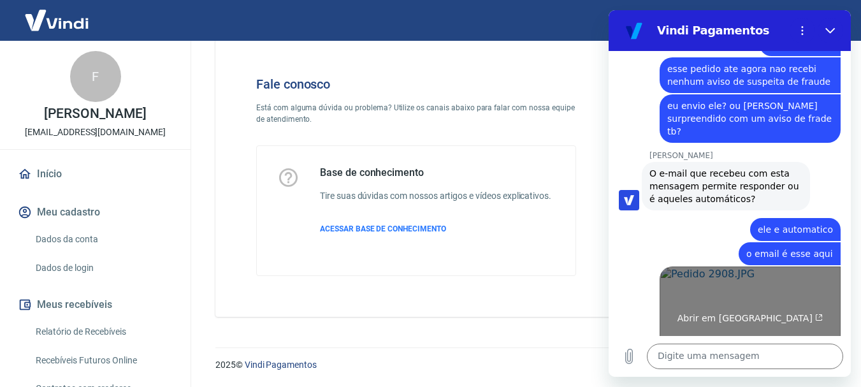
click at [752, 270] on link "Abrir em nova aba" at bounding box center [750, 312] width 181 height 93
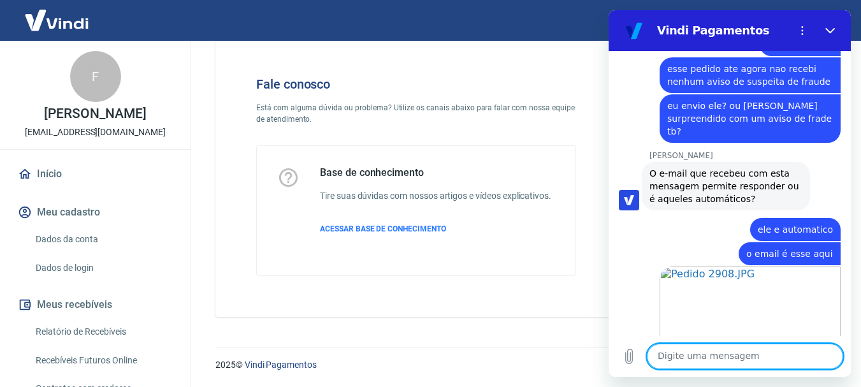
scroll to position [2055, 0]
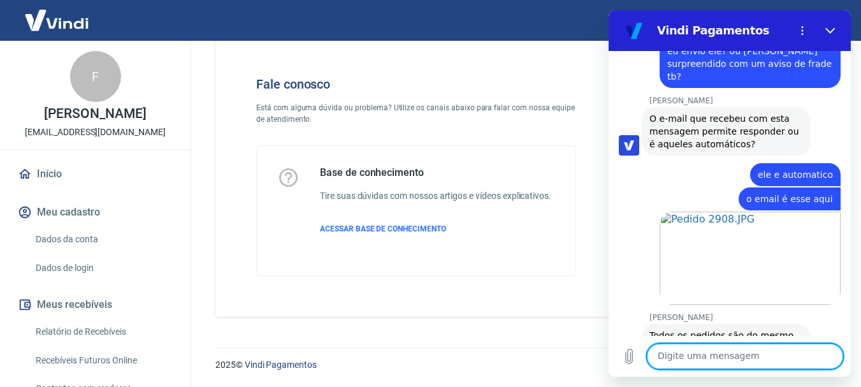
click at [712, 357] on textarea at bounding box center [745, 356] width 196 height 25
type textarea "Sim"
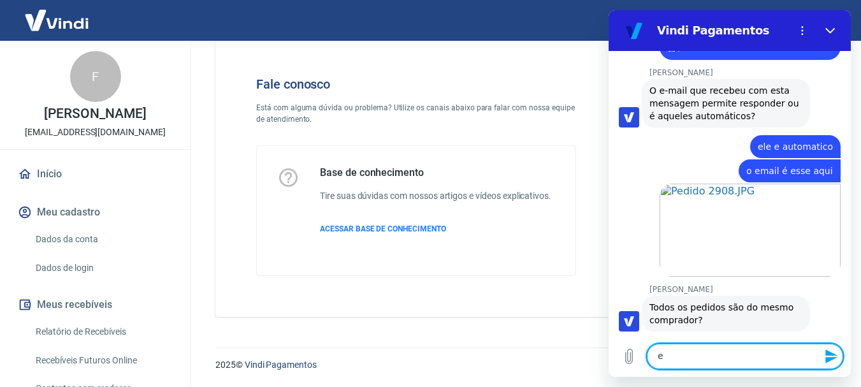
scroll to position [2085, 0]
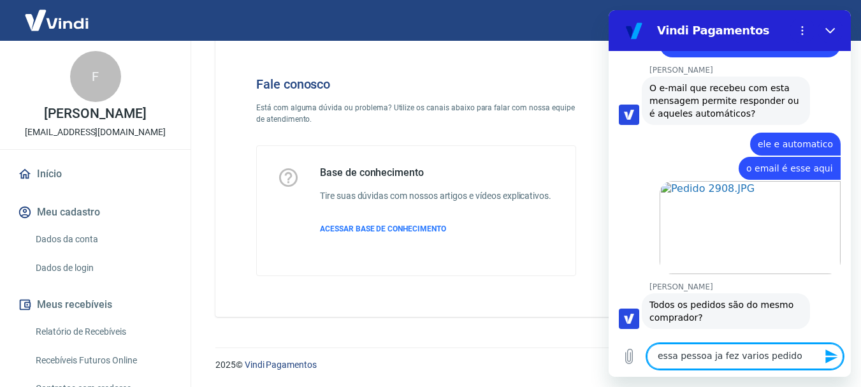
type textarea "essa pessoa ja fez varios pedidos"
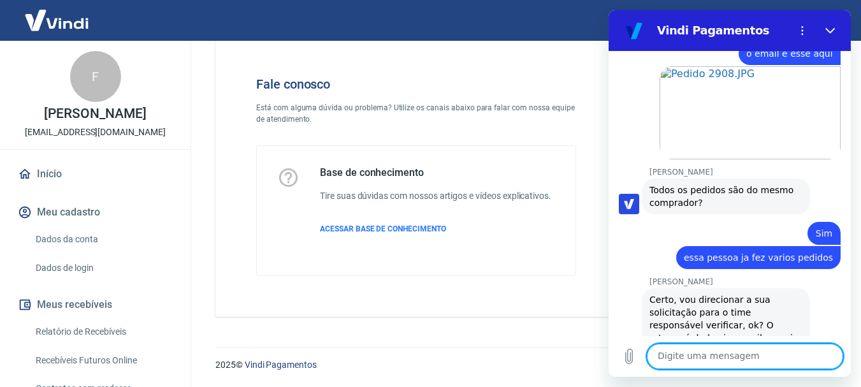
scroll to position [2203, 0]
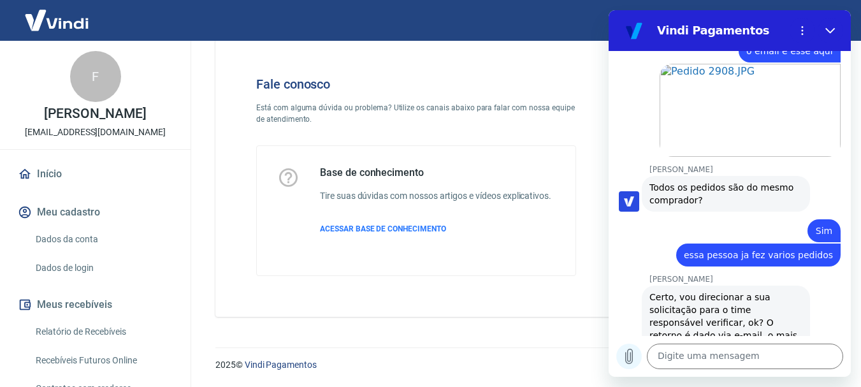
click at [629, 358] on icon "Carregar arquivo" at bounding box center [628, 356] width 15 height 15
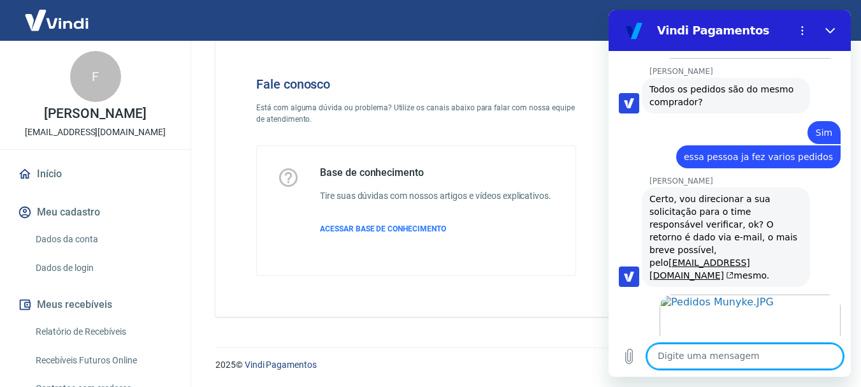
scroll to position [2303, 0]
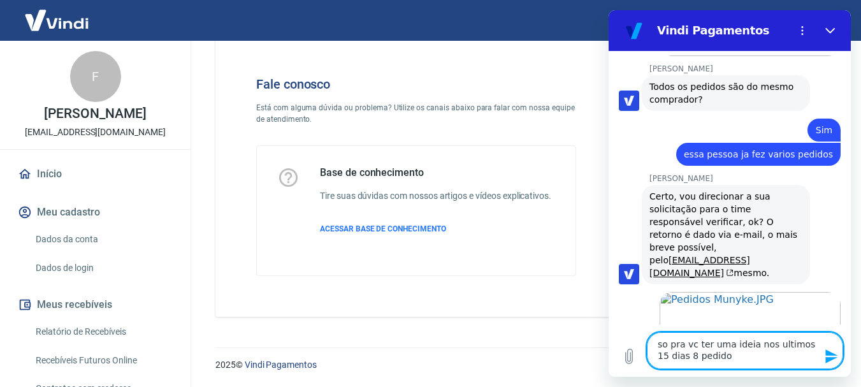
type textarea "so pra vc ter uma ideia nos ultimos 15 dias 8 pedidos"
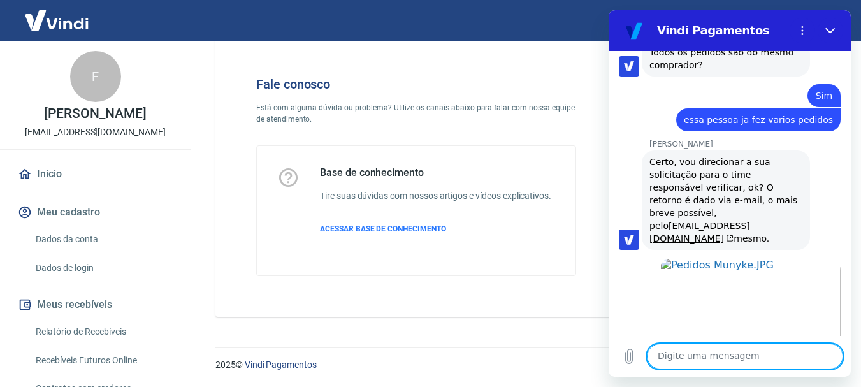
scroll to position [2340, 0]
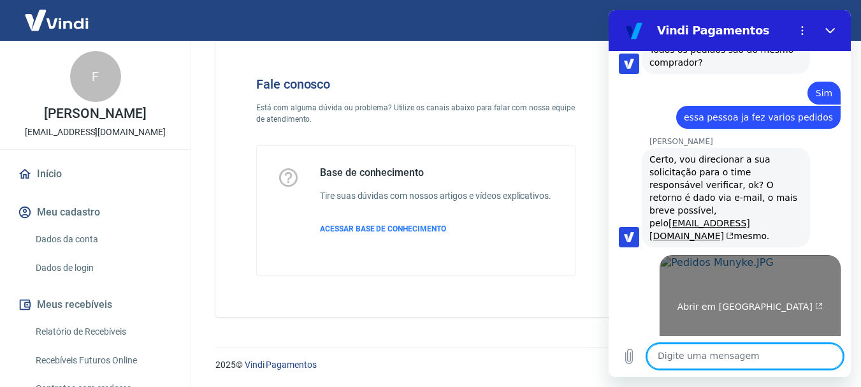
click at [739, 255] on link "Abrir em nova aba" at bounding box center [750, 301] width 181 height 93
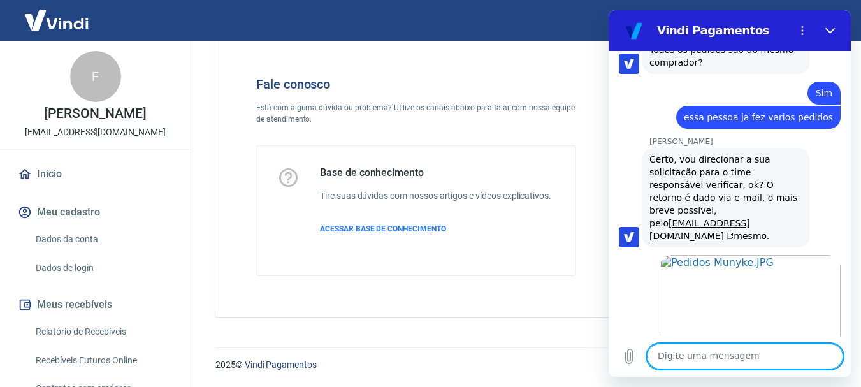
click at [724, 354] on textarea at bounding box center [745, 356] width 196 height 25
type textarea "7 pedidos"
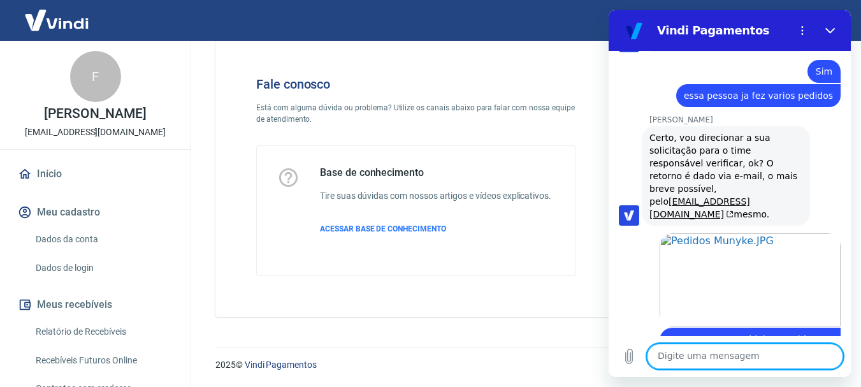
scroll to position [2364, 0]
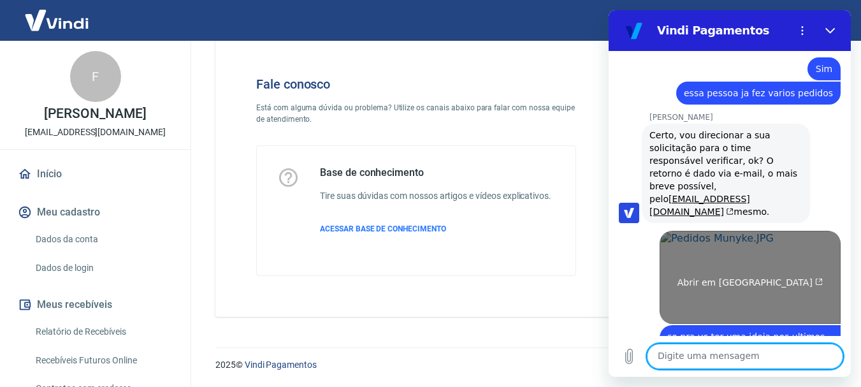
click at [762, 231] on link "Abrir em nova aba" at bounding box center [750, 277] width 181 height 93
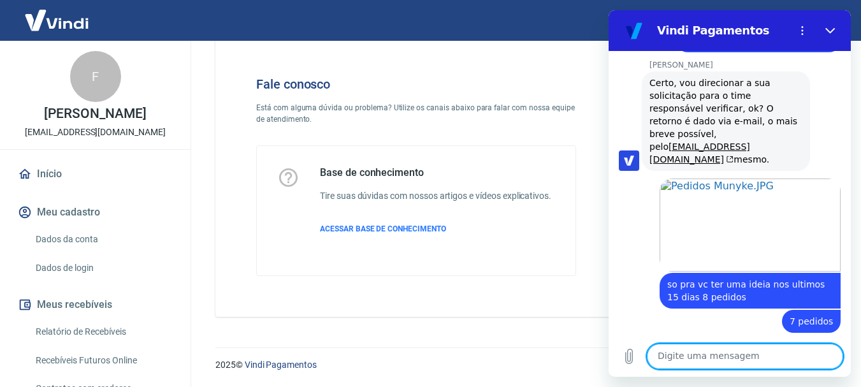
scroll to position [2419, 0]
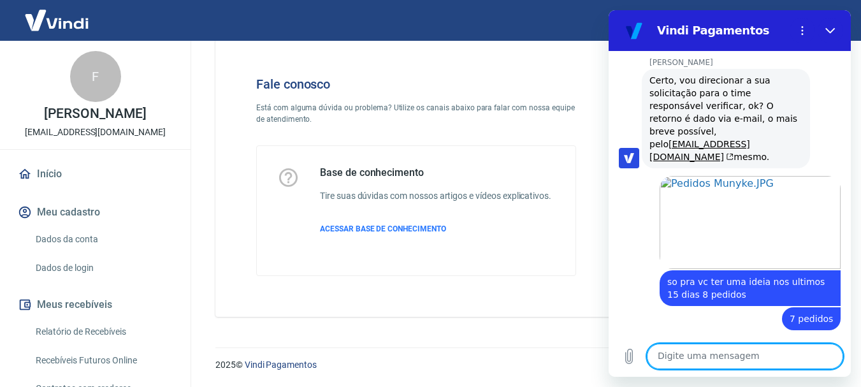
click at [741, 362] on textarea at bounding box center [745, 356] width 196 height 25
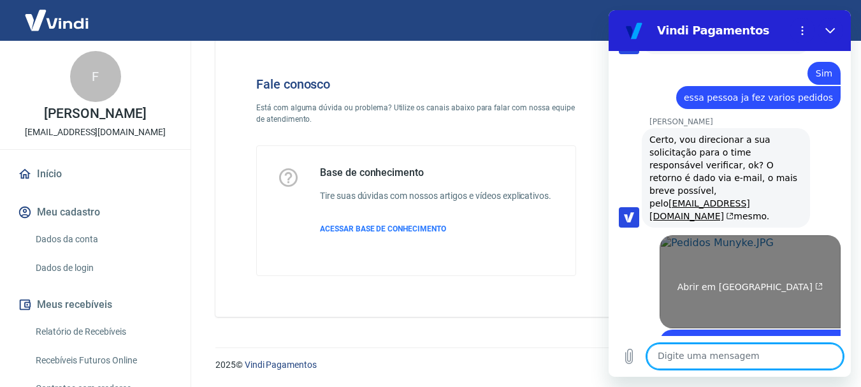
scroll to position [2444, 0]
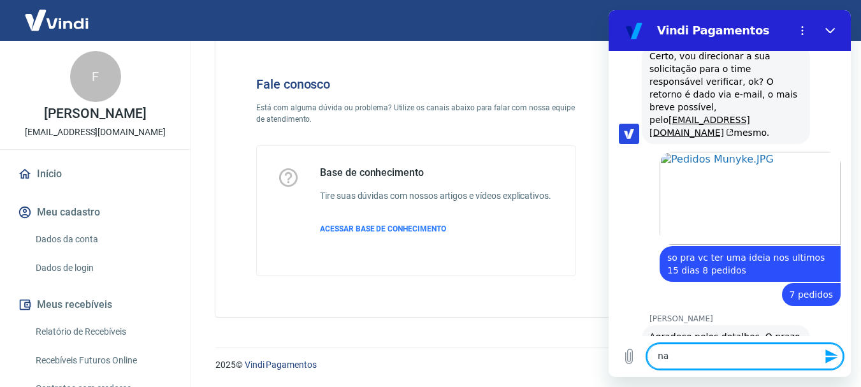
type textarea "nao"
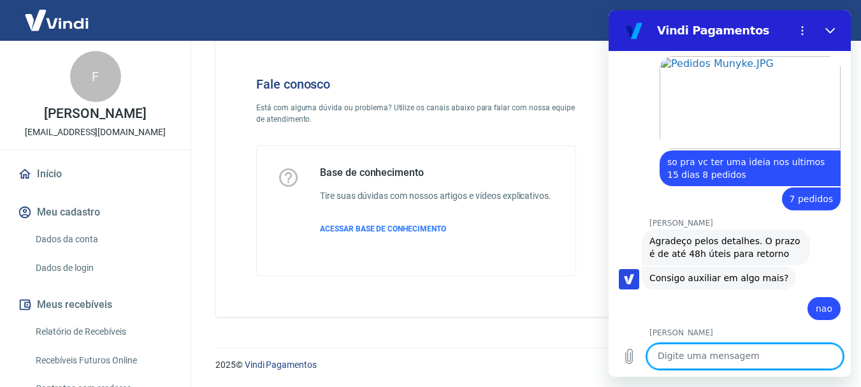
scroll to position [2542, 0]
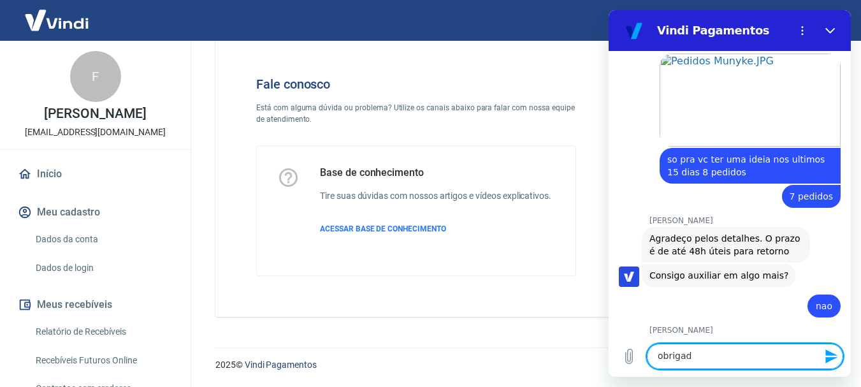
type textarea "obrigado"
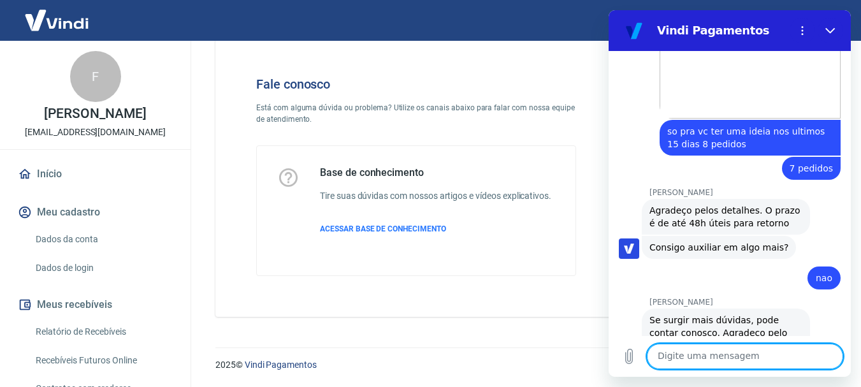
scroll to position [2572, 0]
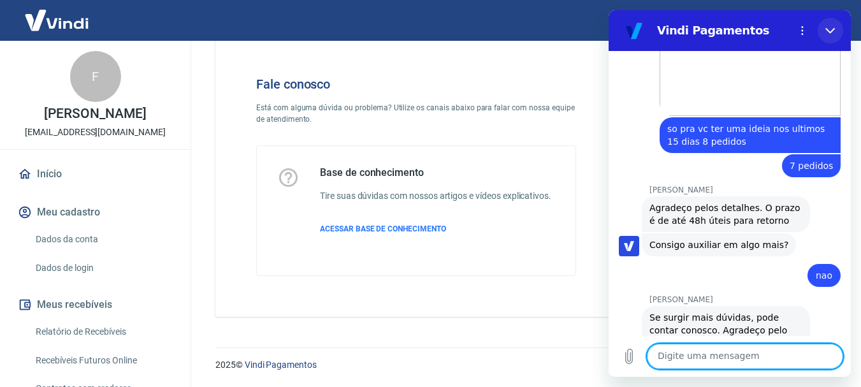
click at [825, 27] on button "Fechar" at bounding box center [830, 30] width 25 height 25
